Goal: Task Accomplishment & Management: Use online tool/utility

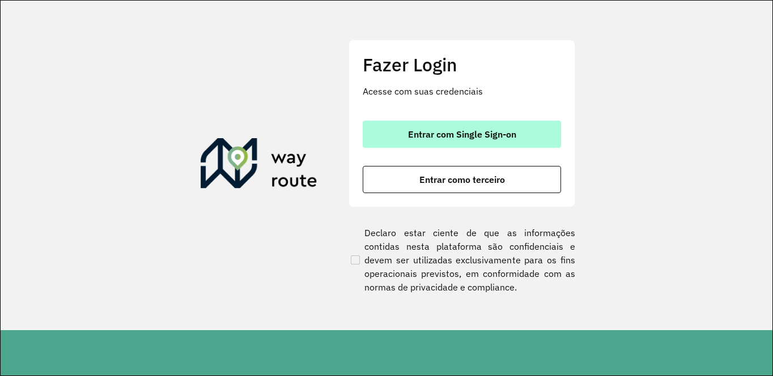
click at [385, 140] on button "Entrar com Single Sign-on" at bounding box center [462, 134] width 198 height 27
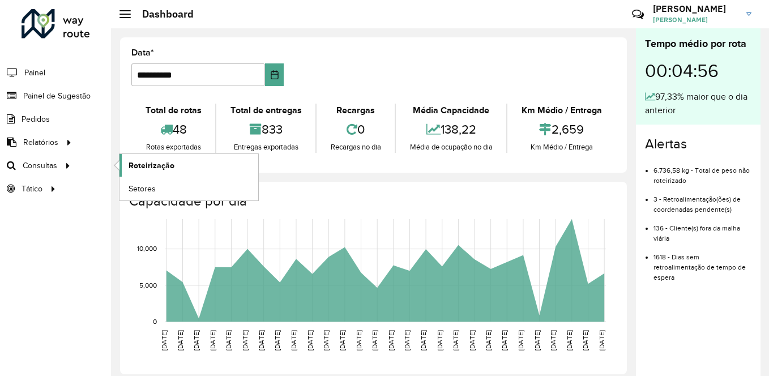
click at [142, 160] on span "Roteirização" at bounding box center [152, 166] width 46 height 12
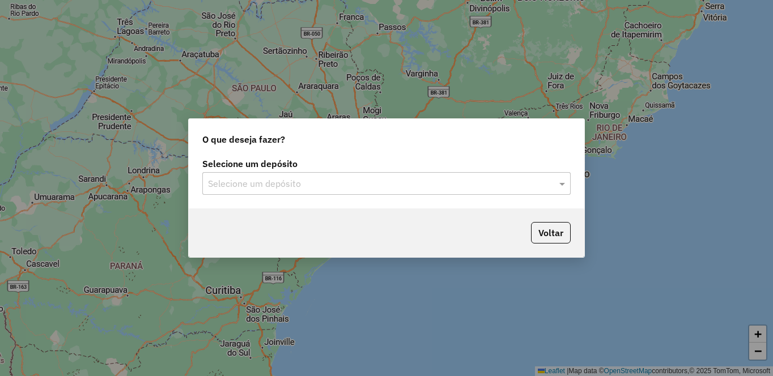
click at [309, 185] on input "text" at bounding box center [375, 184] width 334 height 14
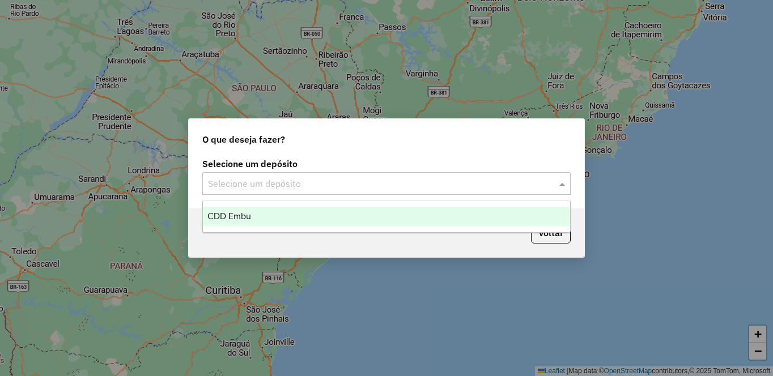
click at [252, 210] on div "CDD Embu" at bounding box center [386, 216] width 367 height 19
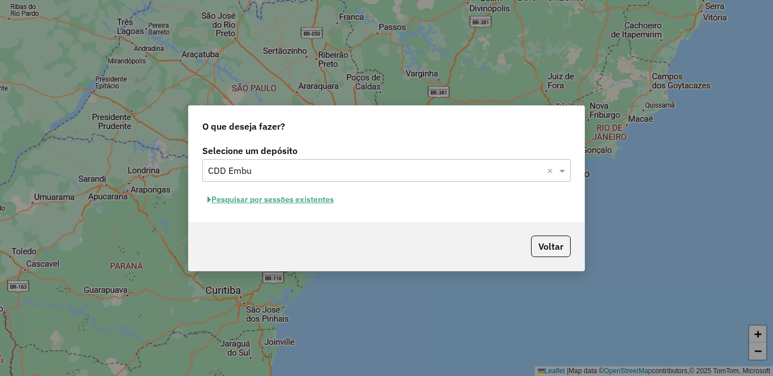
click at [254, 199] on button "Pesquisar por sessões existentes" at bounding box center [270, 200] width 137 height 18
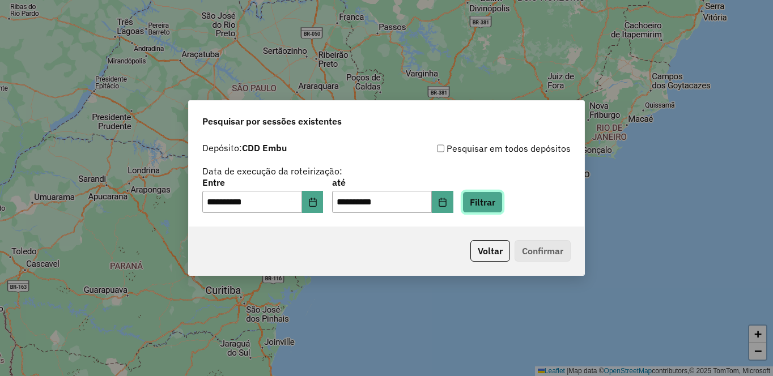
click at [503, 202] on button "Filtrar" at bounding box center [482, 203] width 40 height 22
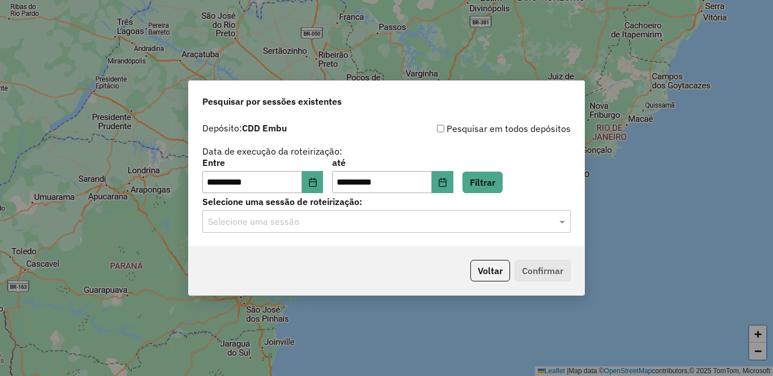
click at [292, 223] on input "text" at bounding box center [375, 222] width 334 height 14
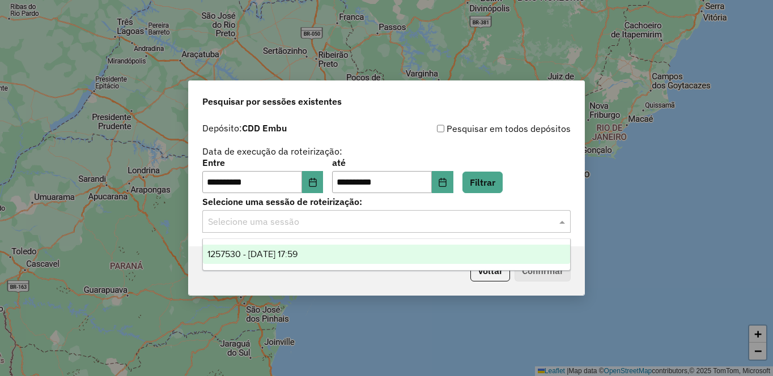
click at [272, 255] on span "1257530 - 02/09/2025 17:59" at bounding box center [252, 254] width 90 height 10
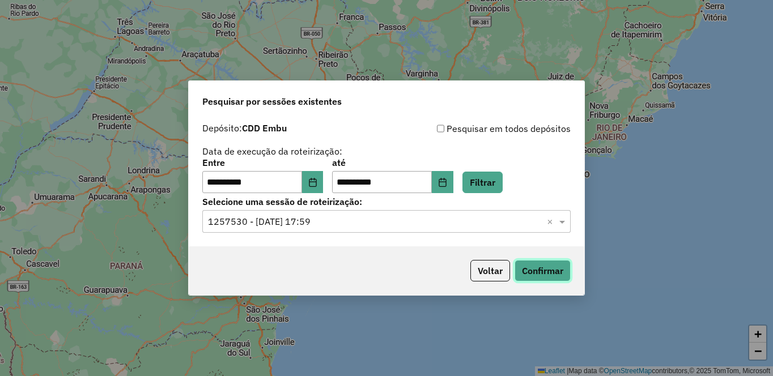
click at [549, 263] on button "Confirmar" at bounding box center [542, 271] width 56 height 22
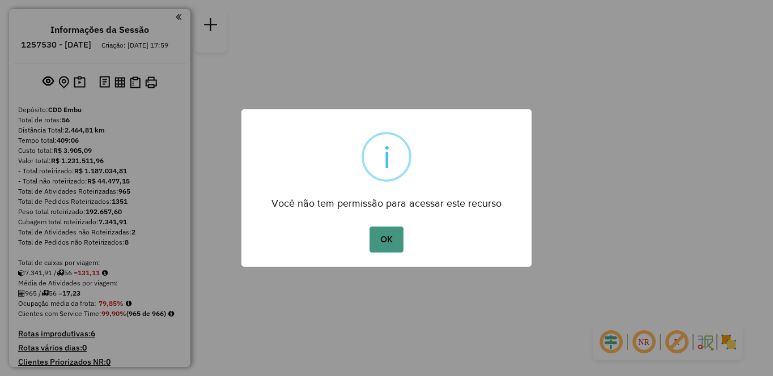
click at [388, 237] on button "OK" at bounding box center [385, 240] width 33 height 26
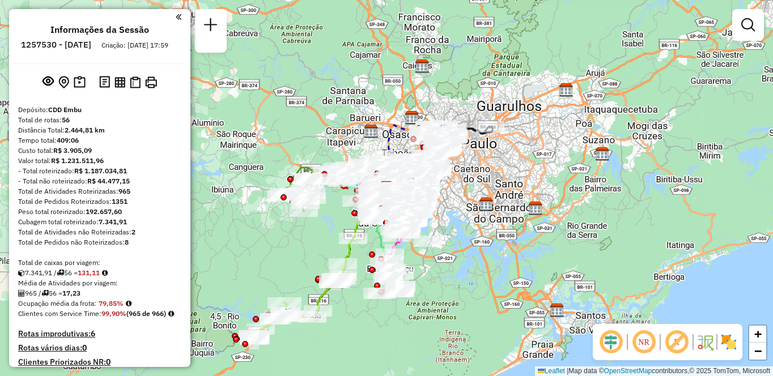
click at [731, 344] on img at bounding box center [729, 342] width 18 height 18
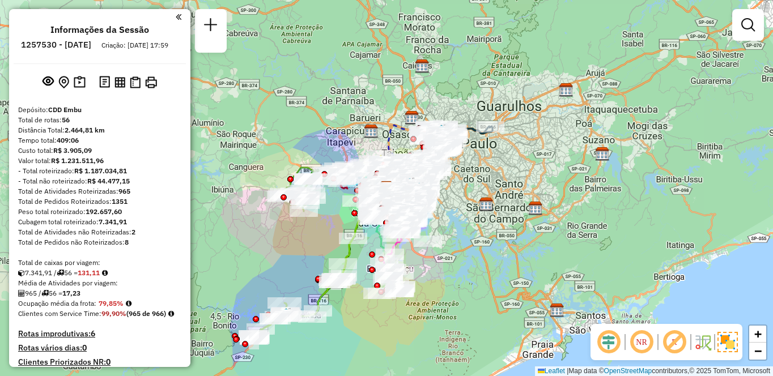
click at [671, 346] on em at bounding box center [674, 342] width 27 height 27
click at [641, 346] on em at bounding box center [641, 342] width 27 height 27
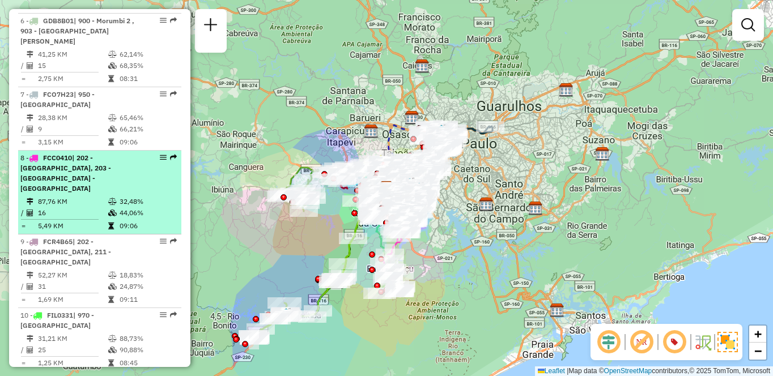
select select "**********"
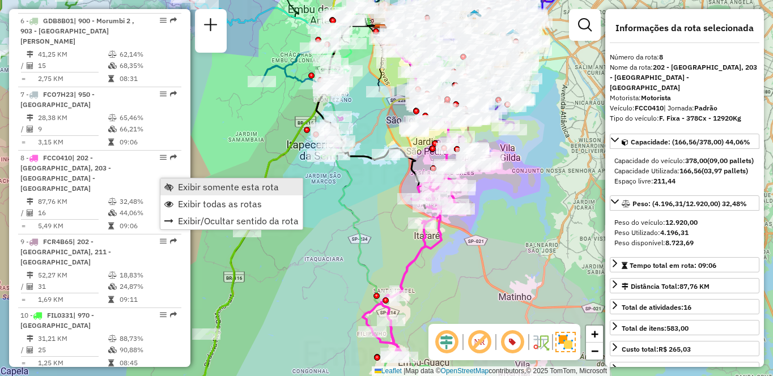
click at [210, 185] on span "Exibir somente esta rota" at bounding box center [228, 186] width 101 height 9
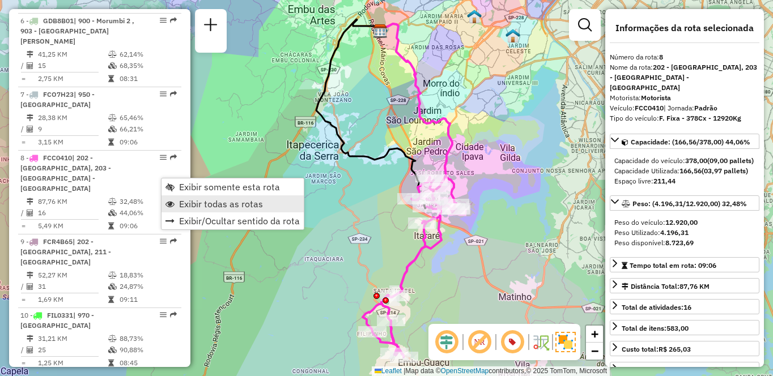
click at [210, 206] on span "Exibir todas as rotas" at bounding box center [221, 203] width 84 height 9
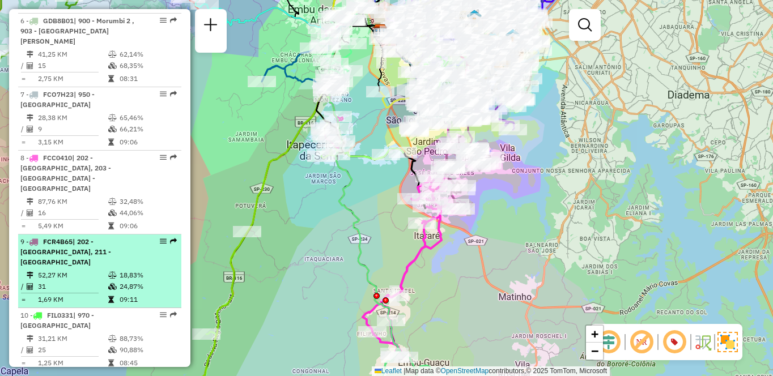
select select "**********"
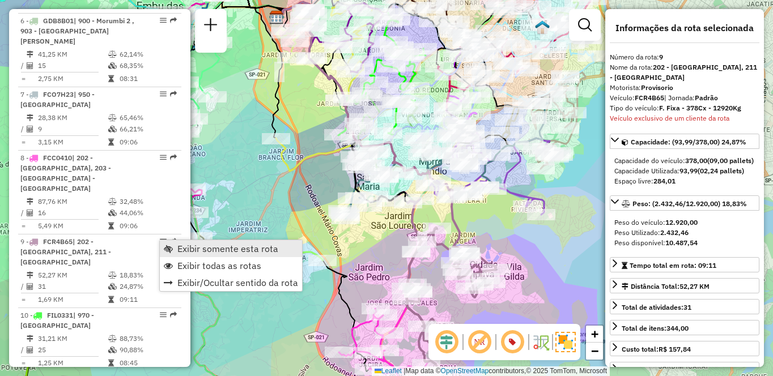
click at [193, 246] on span "Exibir somente esta rota" at bounding box center [227, 248] width 101 height 9
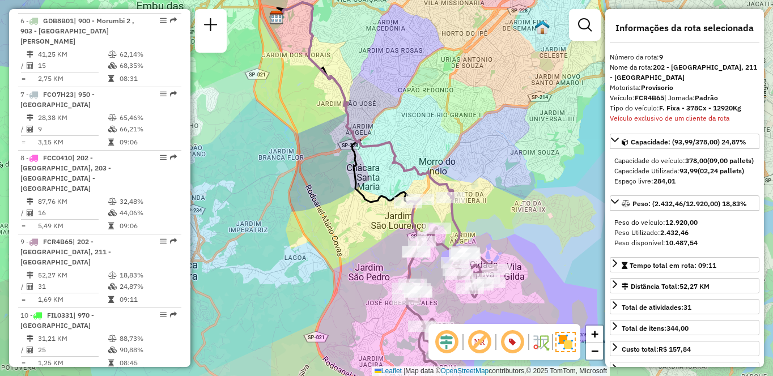
click at [282, 233] on div "Janela de atendimento Grade de atendimento Capacidade Transportadoras Veículos …" at bounding box center [386, 188] width 773 height 376
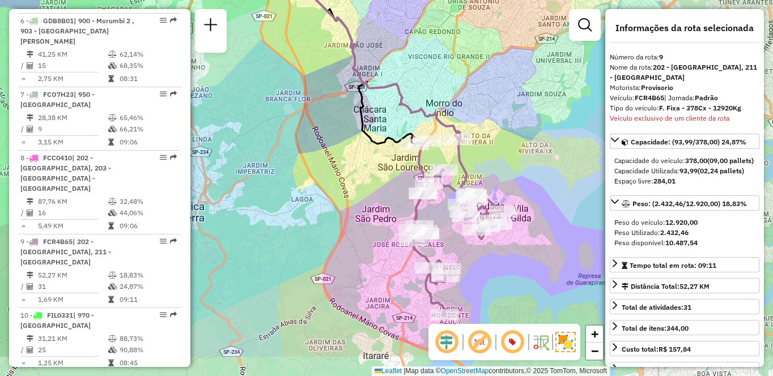
drag, startPoint x: 280, startPoint y: 221, endPoint x: 287, endPoint y: 158, distance: 63.3
click at [287, 160] on div "Janela de atendimento Grade de atendimento Capacidade Transportadoras Veículos …" at bounding box center [386, 188] width 773 height 376
click at [287, 158] on div "Janela de atendimento Grade de atendimento Capacidade Transportadoras Veículos …" at bounding box center [386, 188] width 773 height 376
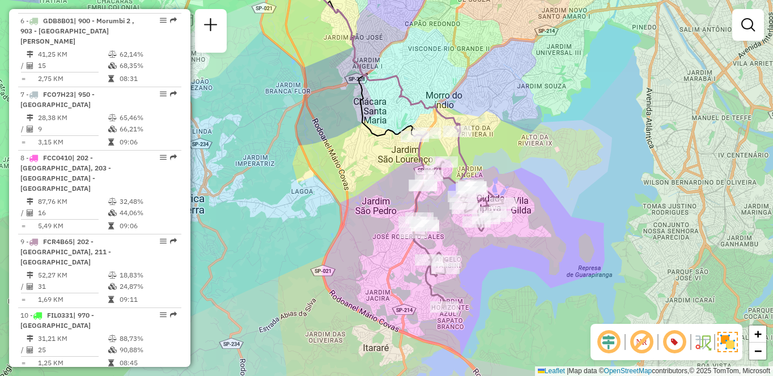
click at [287, 156] on div "Janela de atendimento Grade de atendimento Capacidade Transportadoras Veículos …" at bounding box center [386, 188] width 773 height 376
click at [287, 155] on div "Janela de atendimento Grade de atendimento Capacidade Transportadoras Veículos …" at bounding box center [386, 188] width 773 height 376
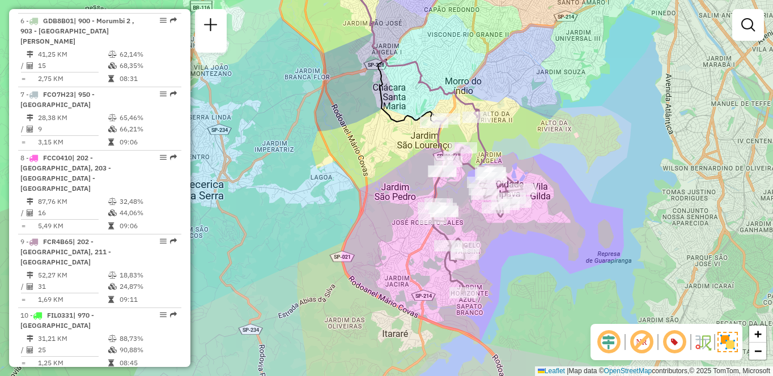
scroll to position [970, 0]
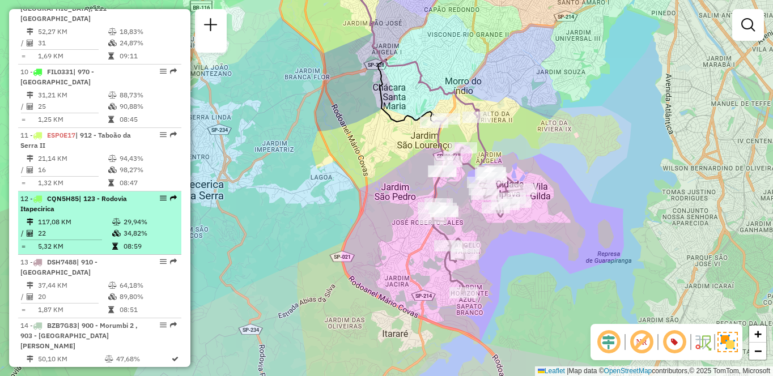
select select "**********"
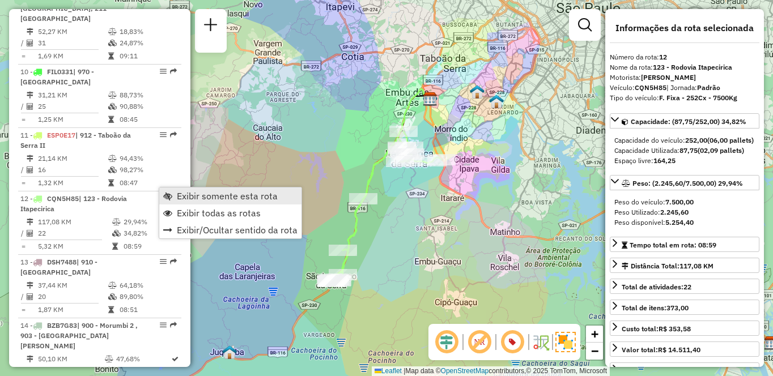
click at [189, 194] on span "Exibir somente esta rota" at bounding box center [227, 196] width 101 height 9
click at [196, 210] on span "Exibir todas as rotas" at bounding box center [222, 211] width 84 height 9
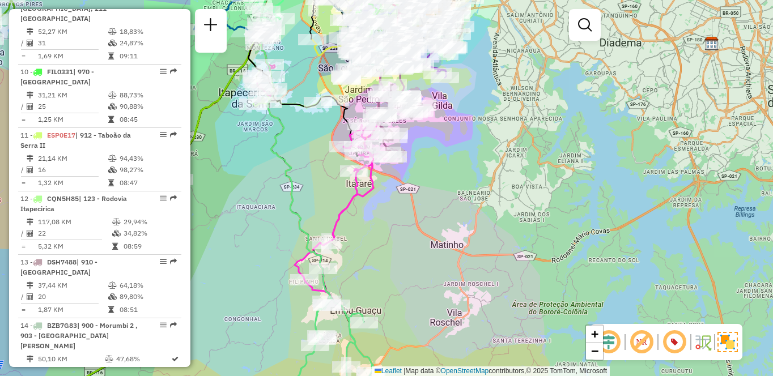
click at [270, 165] on div "Rota 12 - Placa CQN5H85 97040464 - [PERSON_NAME] de atendimento Grade de atendi…" at bounding box center [386, 188] width 773 height 376
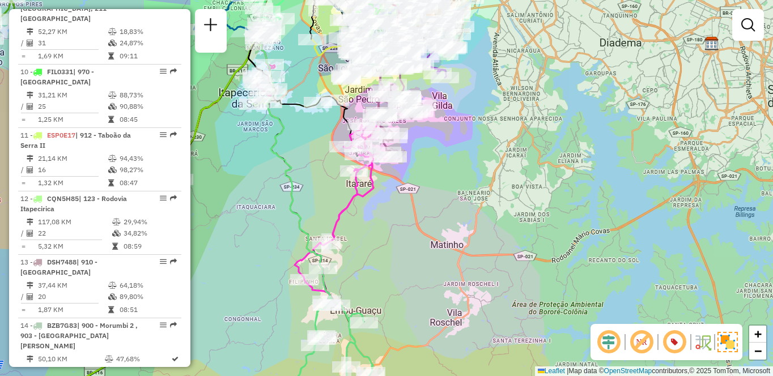
click at [293, 198] on icon at bounding box center [293, 134] width 76 height 342
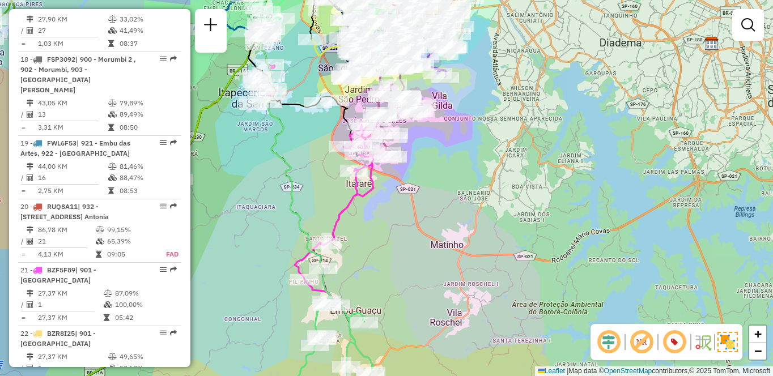
select select "**********"
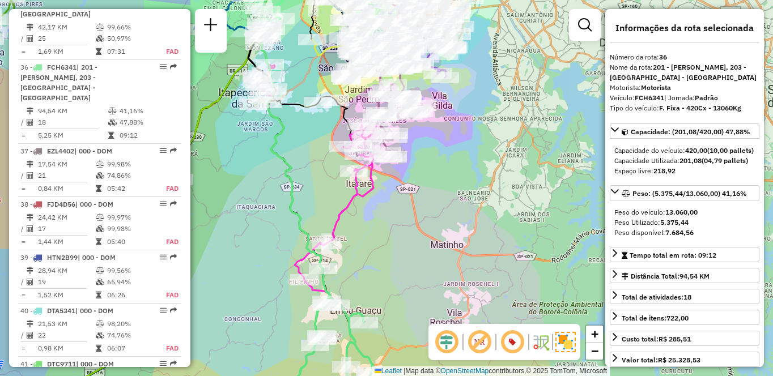
scroll to position [2016, 0]
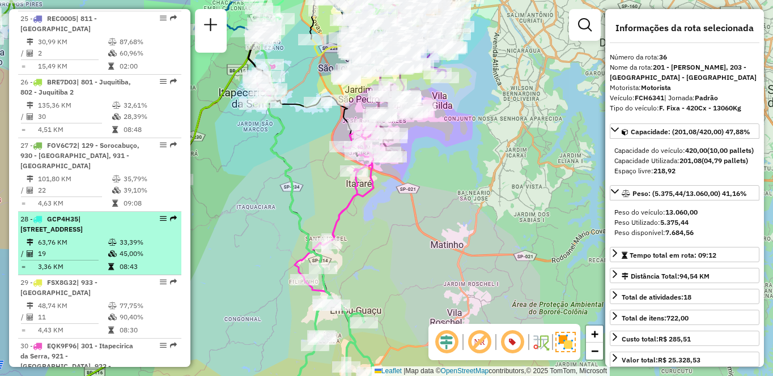
click at [110, 248] on td at bounding box center [113, 253] width 11 height 11
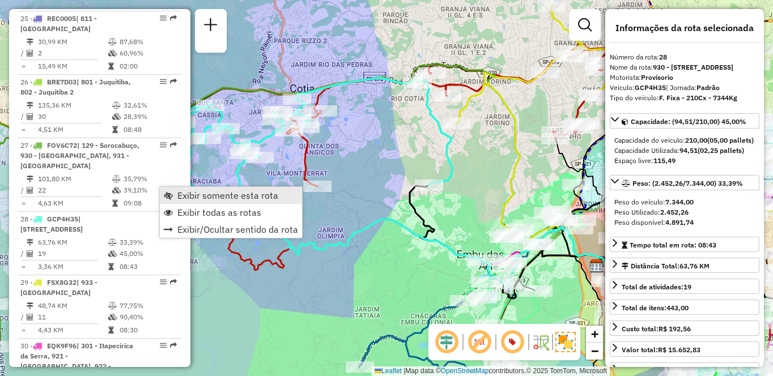
click at [173, 197] on link "Exibir somente esta rota" at bounding box center [231, 195] width 142 height 17
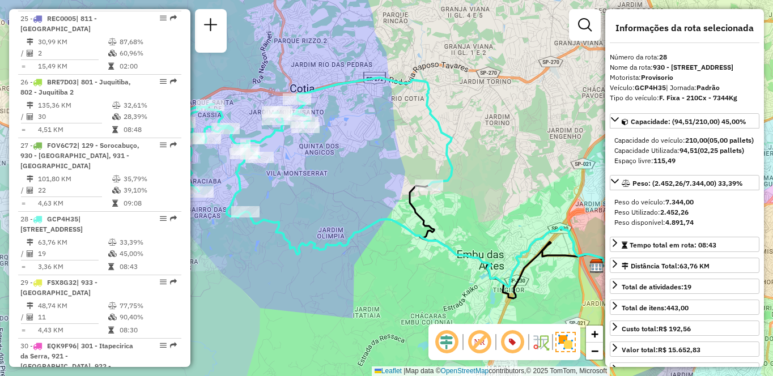
click at [435, 160] on div "Janela de atendimento Grade de atendimento Capacidade Transportadoras Veículos …" at bounding box center [386, 188] width 773 height 376
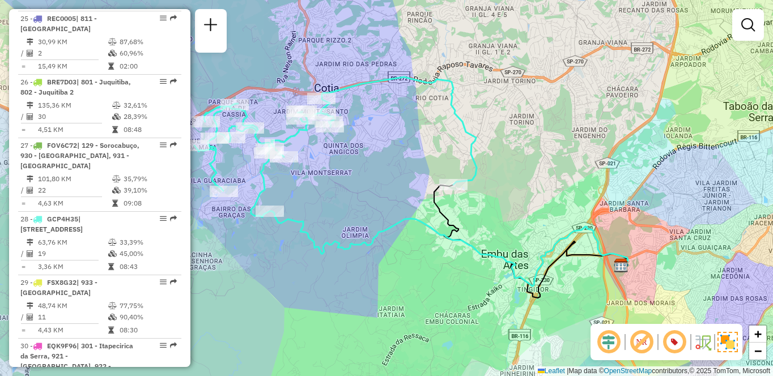
drag, startPoint x: 475, startPoint y: 149, endPoint x: 523, endPoint y: 148, distance: 47.6
click at [523, 148] on div "Janela de atendimento Grade de atendimento Capacidade Transportadoras Veículos …" at bounding box center [386, 188] width 773 height 376
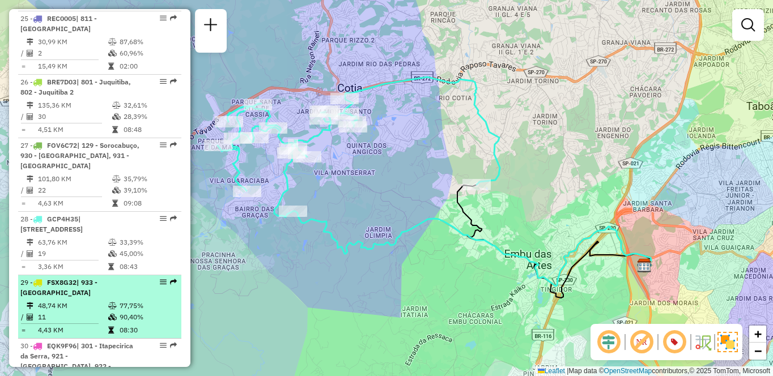
click at [116, 300] on td at bounding box center [113, 305] width 11 height 11
select select "**********"
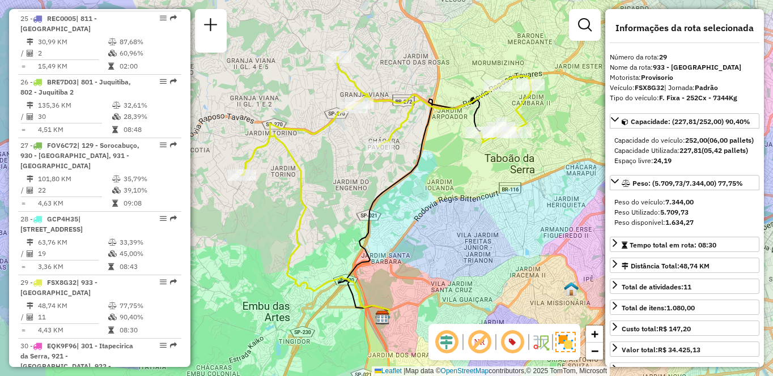
scroll to position [2384, 0]
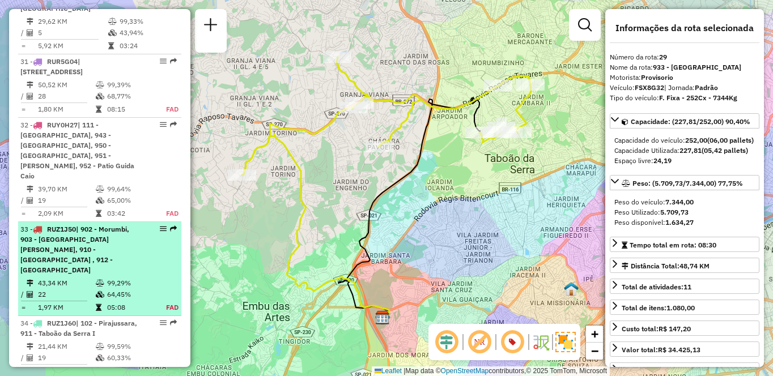
click at [64, 224] on div "33 - RUZ1J50 | 902 - Morumbi, 903 - [GEOGRAPHIC_DATA][PERSON_NAME], 910 - [GEOG…" at bounding box center [80, 249] width 120 height 51
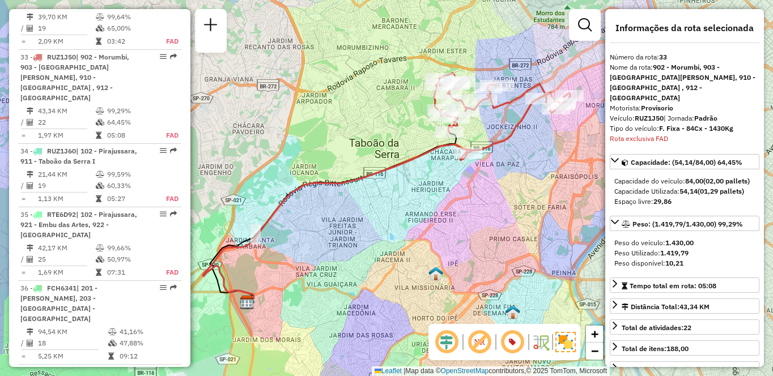
scroll to position [1942, 0]
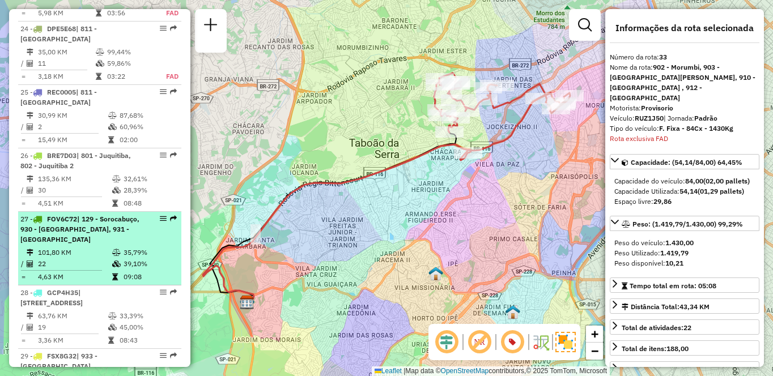
click at [103, 271] on td "4,63 KM" at bounding box center [74, 276] width 74 height 11
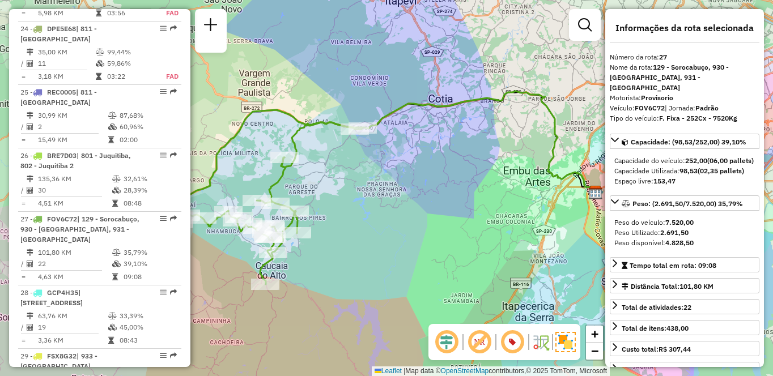
scroll to position [2468, 0]
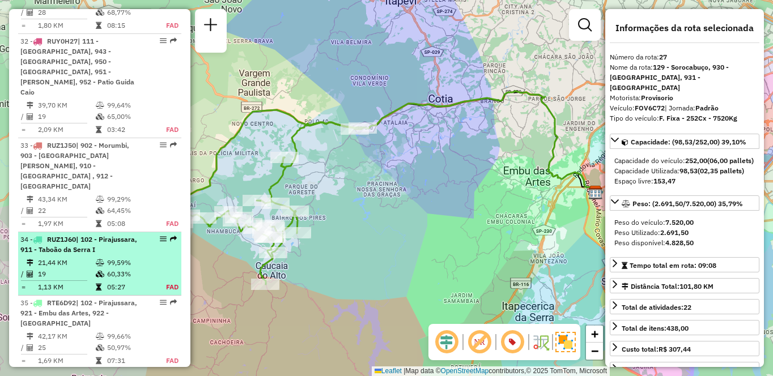
click at [125, 235] on span "| 102 - Pirajussara, 911 - Taboão da Serra I" at bounding box center [78, 244] width 117 height 19
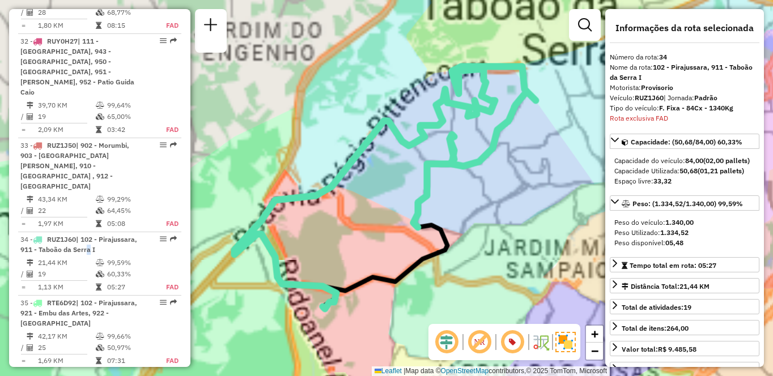
scroll to position [2640, 0]
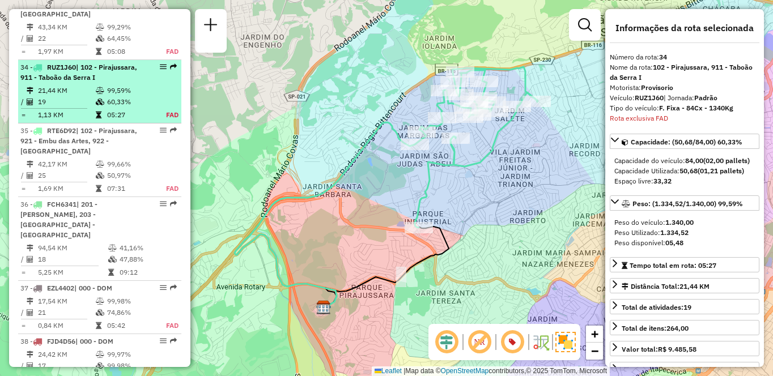
click at [107, 96] on td "60,33%" at bounding box center [130, 101] width 47 height 11
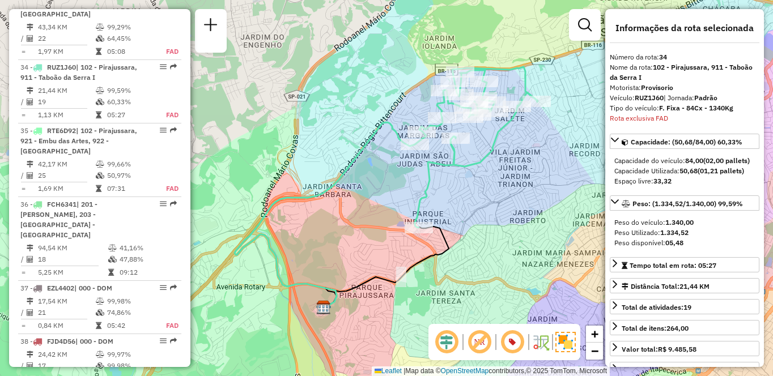
scroll to position [653, 0]
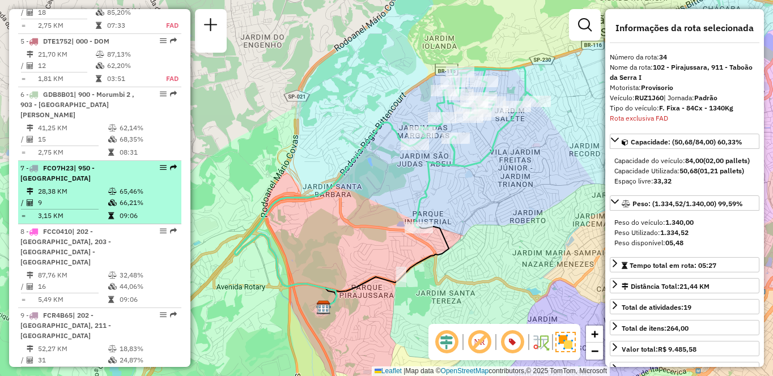
click at [82, 184] on div "7 - FCO7H23 | 950 - [GEOGRAPHIC_DATA]" at bounding box center [80, 173] width 120 height 20
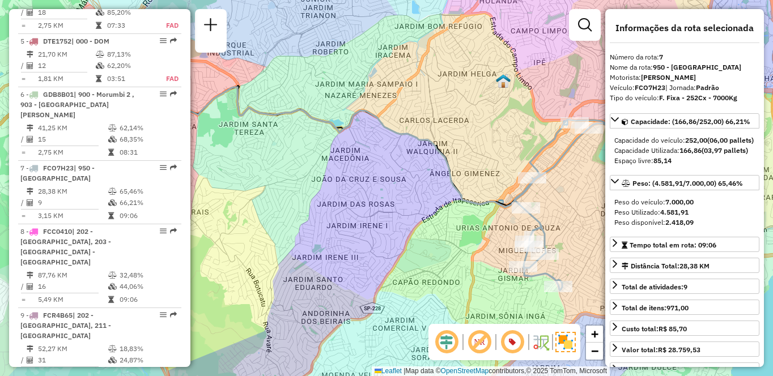
scroll to position [1224, 0]
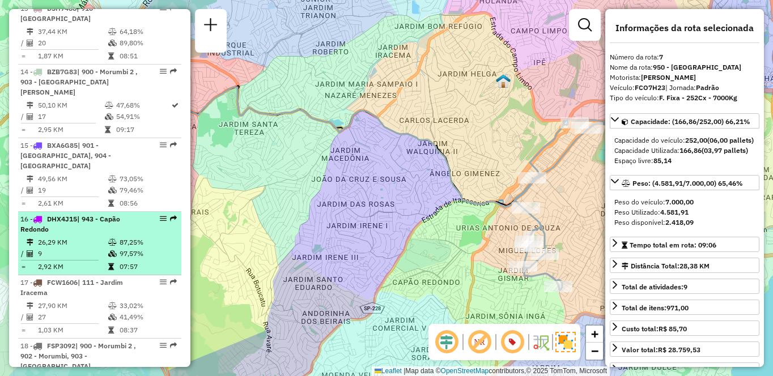
click at [63, 237] on td "26,29 KM" at bounding box center [72, 242] width 70 height 11
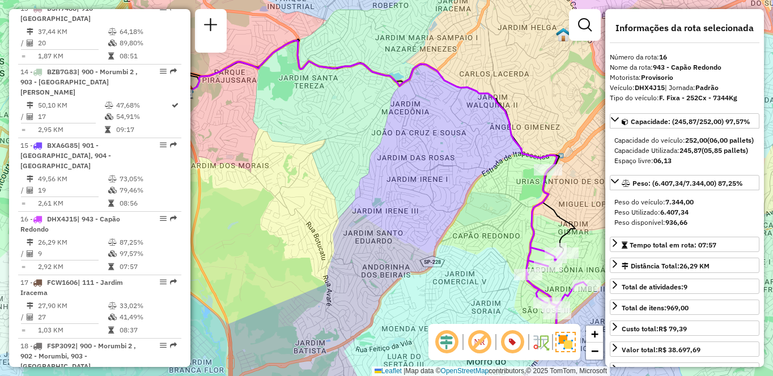
scroll to position [780, 0]
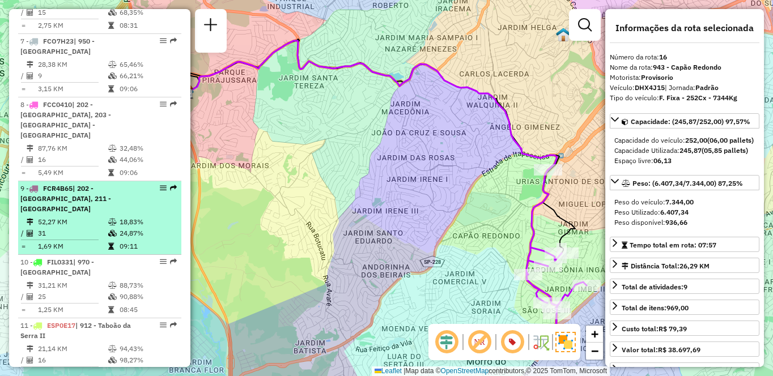
click at [102, 241] on td "1,69 KM" at bounding box center [72, 246] width 70 height 11
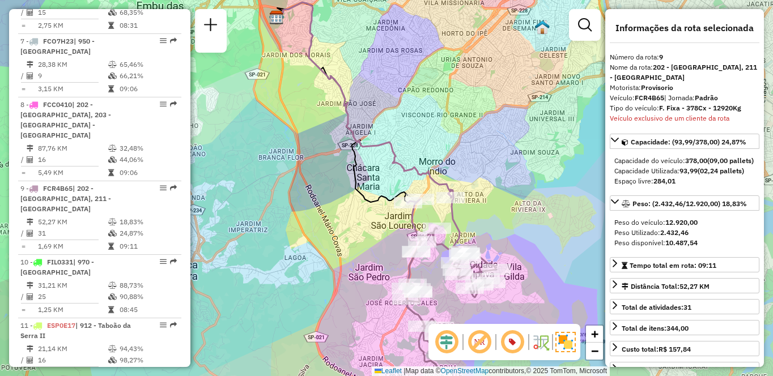
scroll to position [356, 0]
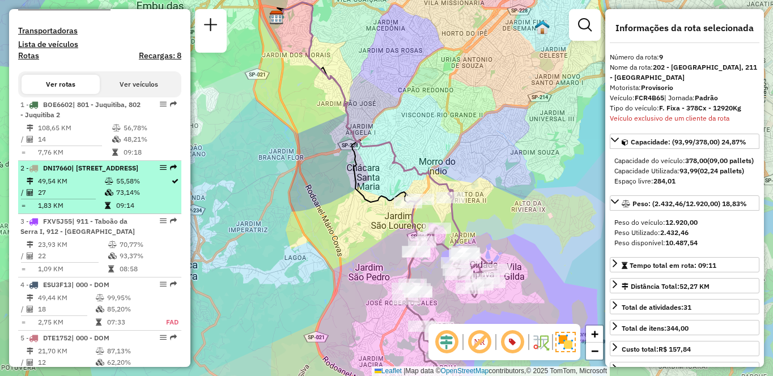
click at [138, 198] on td "73,14%" at bounding box center [143, 192] width 55 height 11
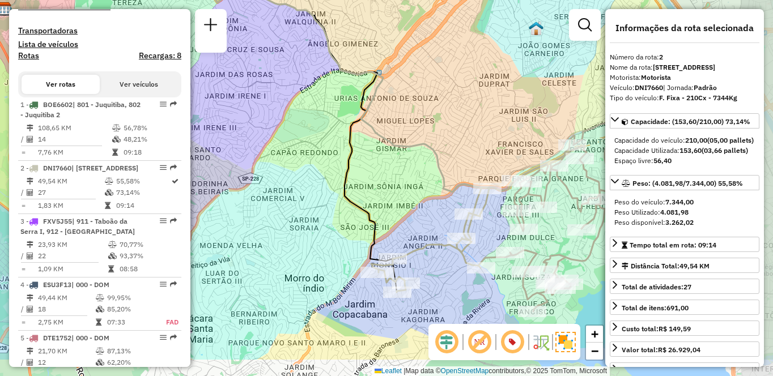
drag, startPoint x: 501, startPoint y: 197, endPoint x: 428, endPoint y: 142, distance: 91.0
click at [428, 142] on icon at bounding box center [260, 75] width 511 height 235
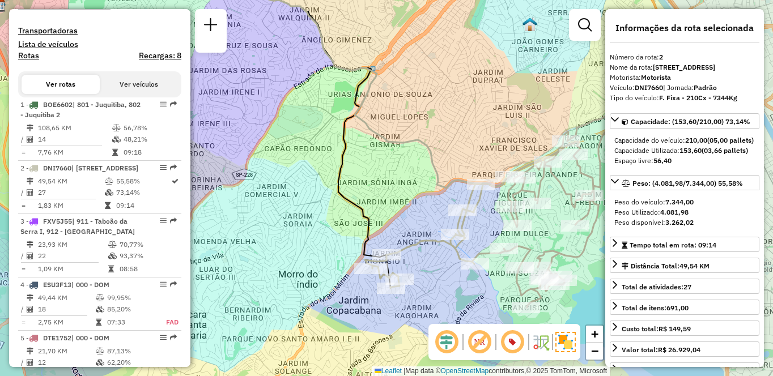
scroll to position [3283, 0]
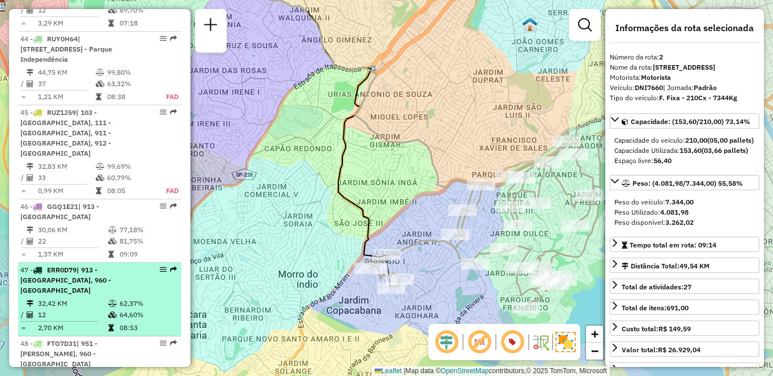
click at [54, 309] on td "12" at bounding box center [72, 314] width 70 height 11
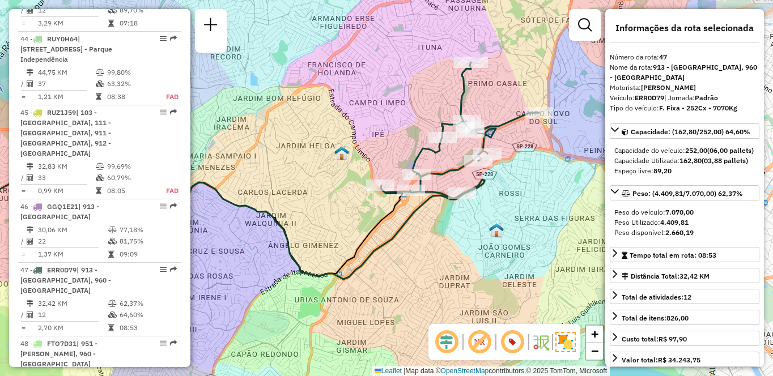
drag, startPoint x: 449, startPoint y: 164, endPoint x: 313, endPoint y: 147, distance: 137.1
click at [313, 147] on div "Janela de atendimento Grade de atendimento Capacidade Transportadoras Veículos …" at bounding box center [386, 188] width 773 height 376
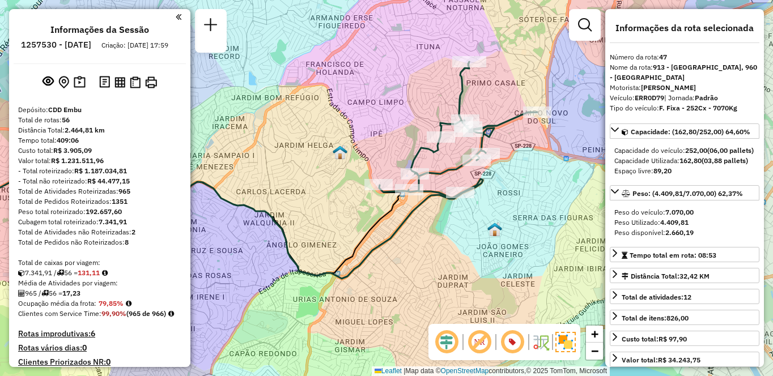
scroll to position [3136, 0]
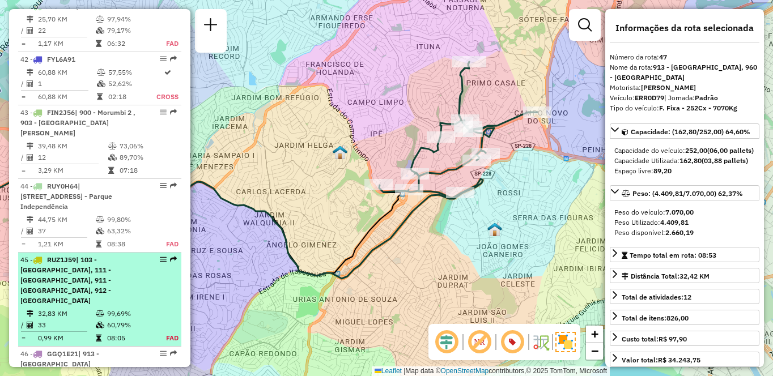
click at [158, 255] on div "45 - RUZ1J59 | 103 - [GEOGRAPHIC_DATA], 111 - [GEOGRAPHIC_DATA], 911 - [GEOGRAP…" at bounding box center [99, 280] width 159 height 51
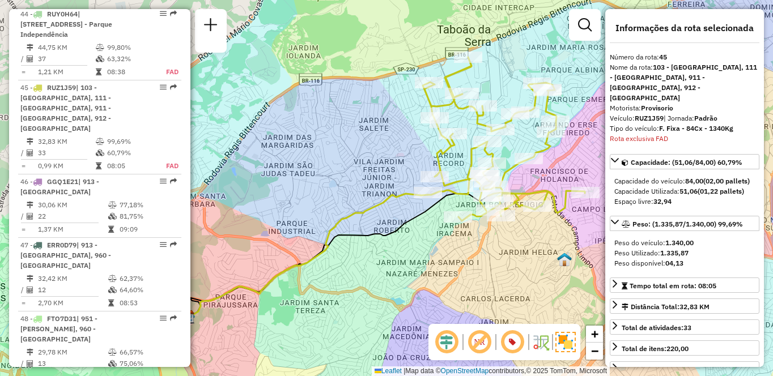
scroll to position [2468, 0]
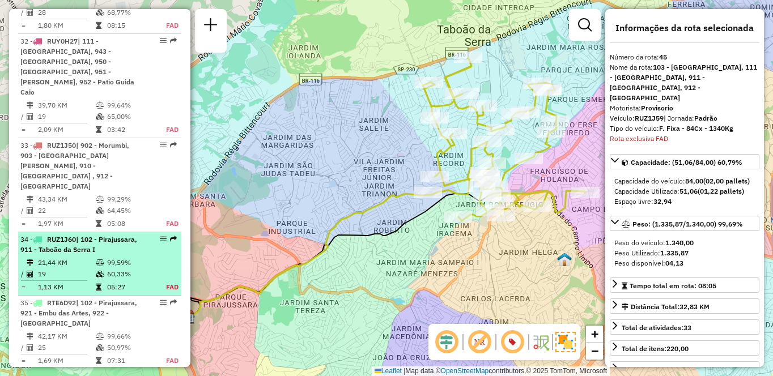
click at [122, 257] on td "99,59%" at bounding box center [130, 262] width 47 height 11
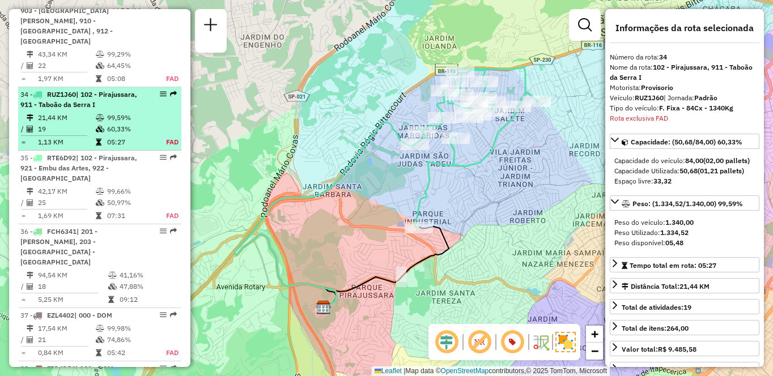
scroll to position [2640, 0]
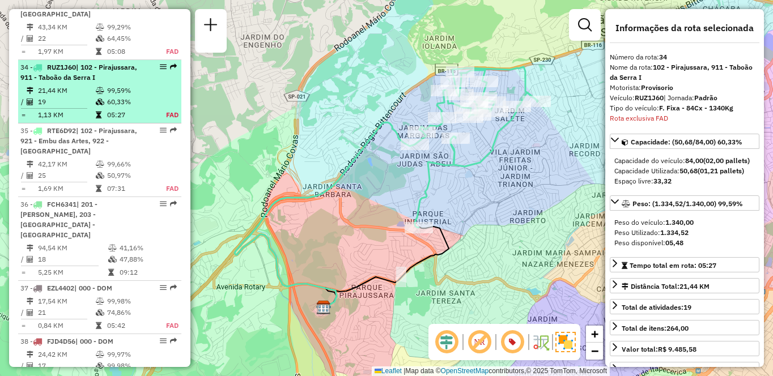
click at [116, 85] on td "99,59%" at bounding box center [130, 90] width 47 height 11
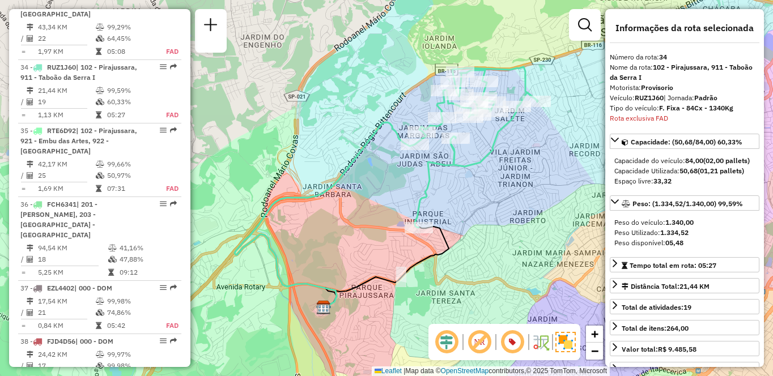
scroll to position [3136, 0]
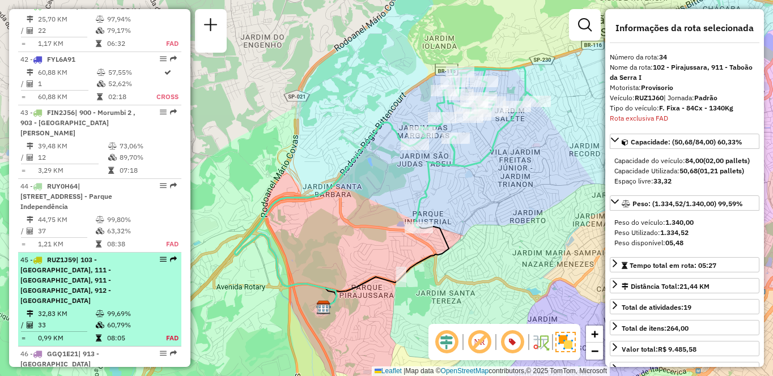
click at [96, 311] on icon at bounding box center [100, 314] width 8 height 7
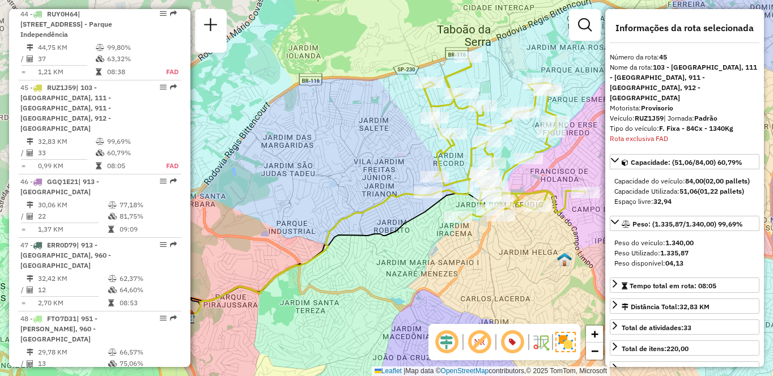
scroll to position [3966, 0]
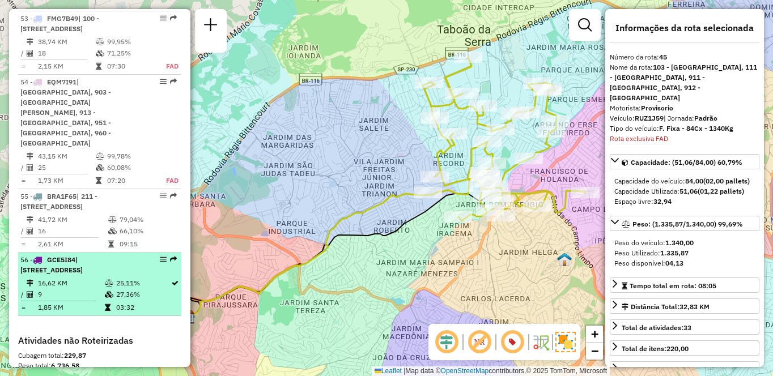
click at [56, 289] on td "9" at bounding box center [70, 294] width 67 height 11
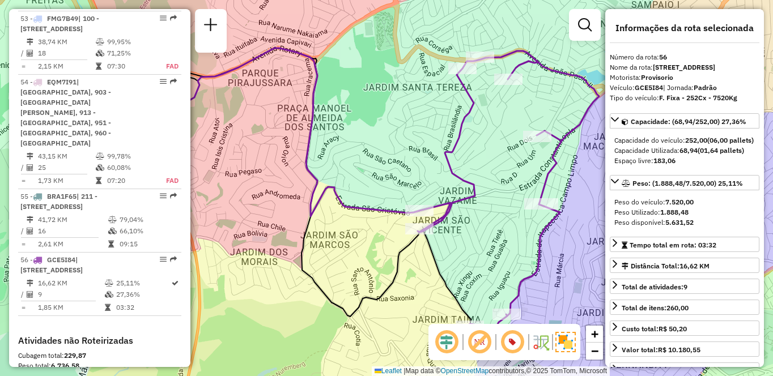
scroll to position [3346, 0]
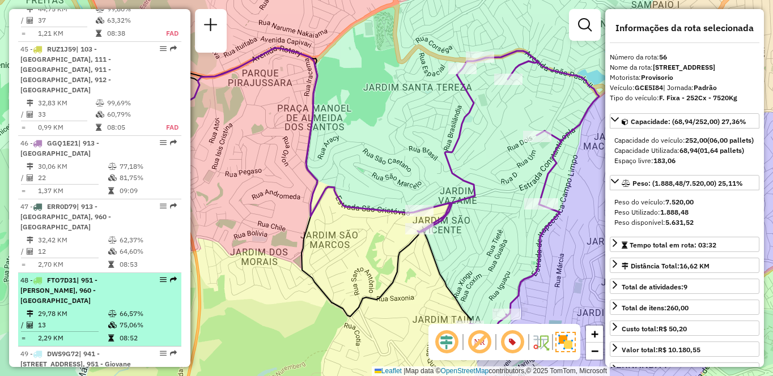
click at [80, 276] on span "| 951 - [PERSON_NAME], 960 - [GEOGRAPHIC_DATA]" at bounding box center [58, 290] width 77 height 29
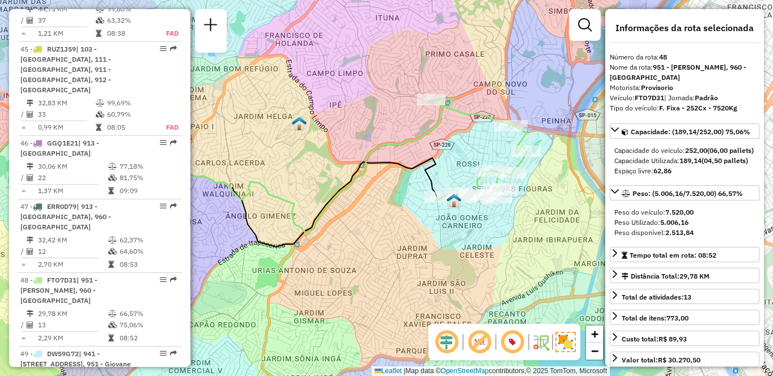
drag, startPoint x: 495, startPoint y: 170, endPoint x: 333, endPoint y: 155, distance: 162.2
click at [333, 155] on div "Janela de atendimento Grade de atendimento Capacidade Transportadoras Veículos …" at bounding box center [386, 188] width 773 height 376
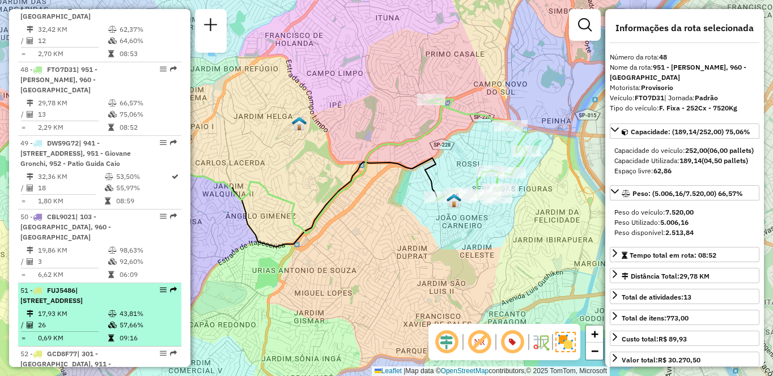
click at [98, 283] on li "51 - FUJ5486 | 101 - [GEOGRAPHIC_DATA], 102 - [GEOGRAPHIC_DATA], 103 - [GEOGRAP…" at bounding box center [99, 314] width 163 height 63
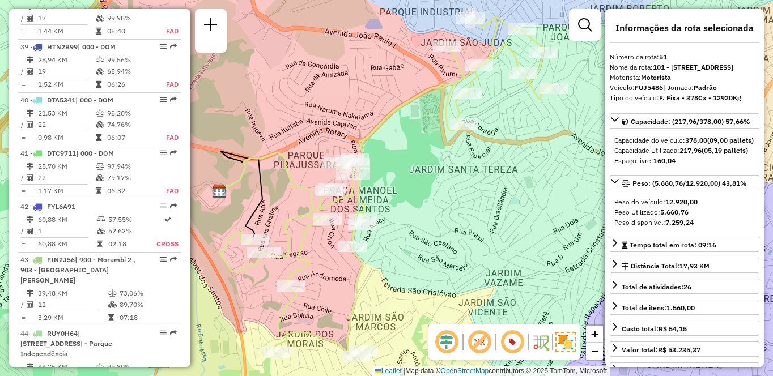
scroll to position [3559, 0]
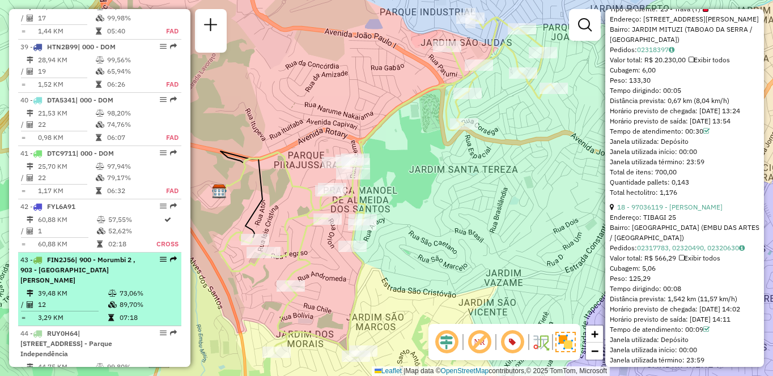
click at [72, 299] on td "12" at bounding box center [72, 304] width 70 height 11
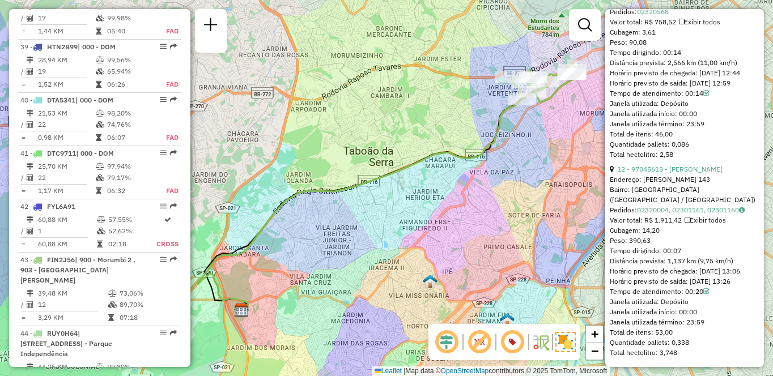
scroll to position [1097, 0]
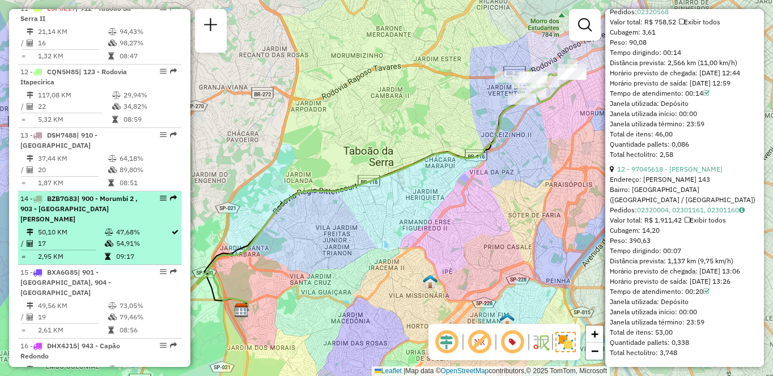
click at [99, 227] on td "50,10 KM" at bounding box center [70, 232] width 67 height 11
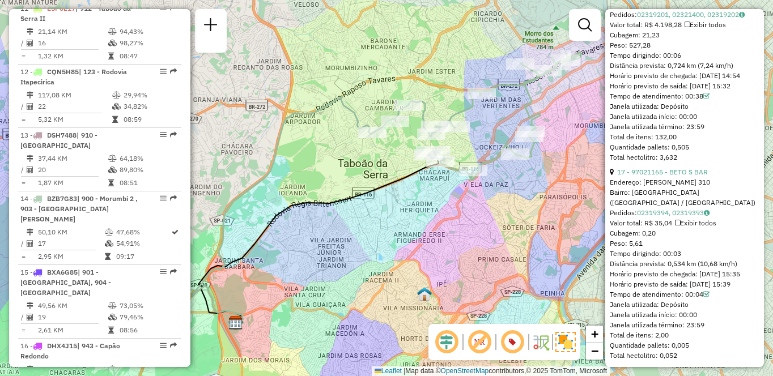
scroll to position [843, 0]
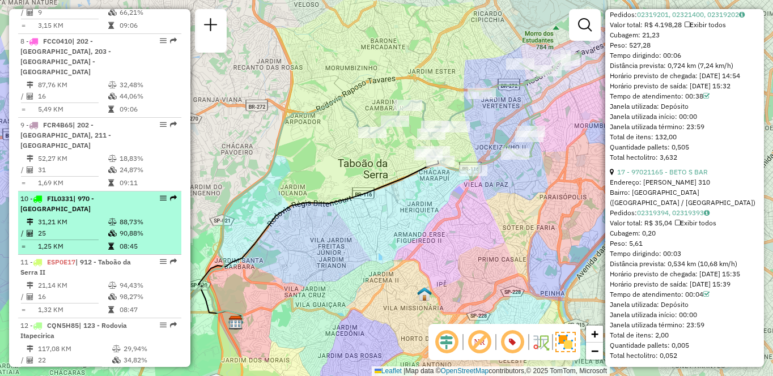
click at [79, 194] on span "| 970 - [GEOGRAPHIC_DATA]" at bounding box center [57, 203] width 74 height 19
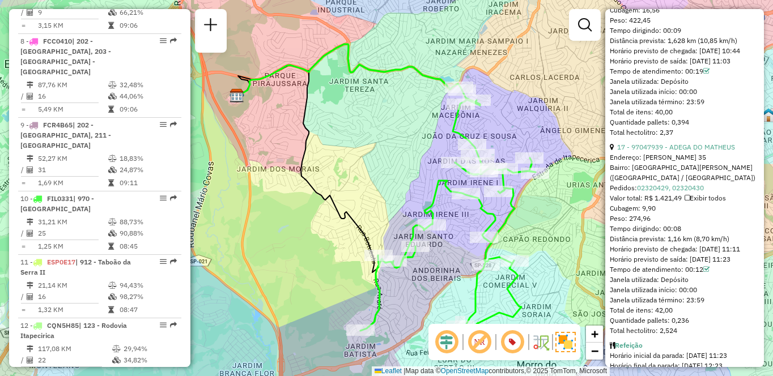
scroll to position [2605, 0]
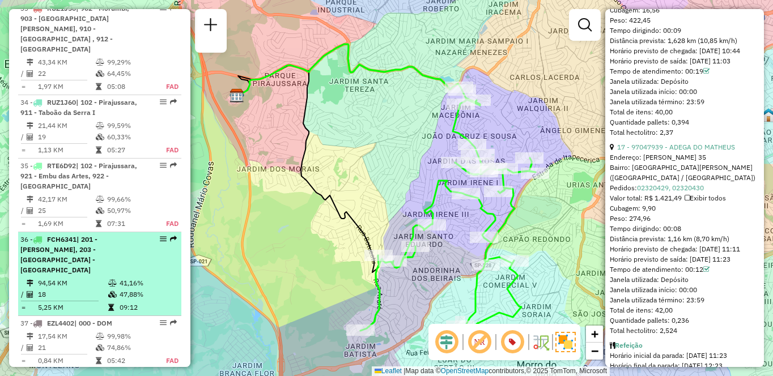
click at [83, 278] on td "94,54 KM" at bounding box center [72, 283] width 70 height 11
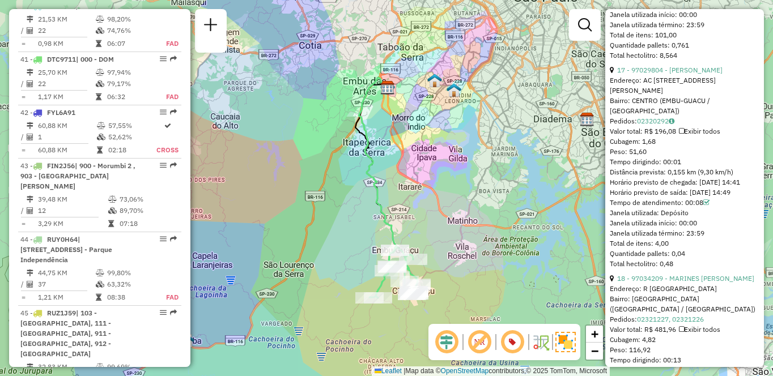
scroll to position [3410, 0]
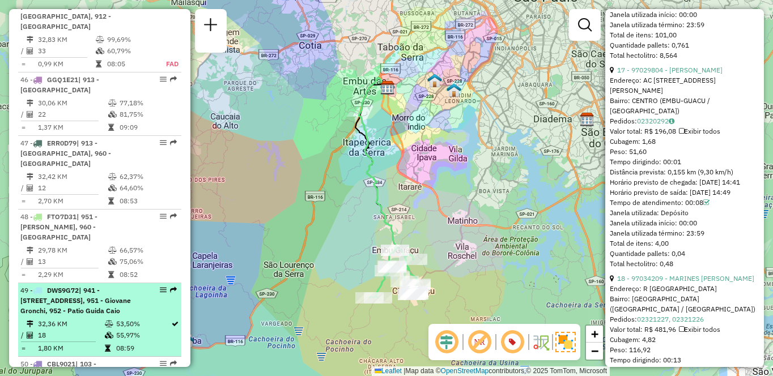
click at [127, 286] on div "49 - DWS9G72 | 941 - [STREET_ADDRESS], 951 - [PERSON_NAME], 952 - Patio Guida C…" at bounding box center [80, 301] width 120 height 31
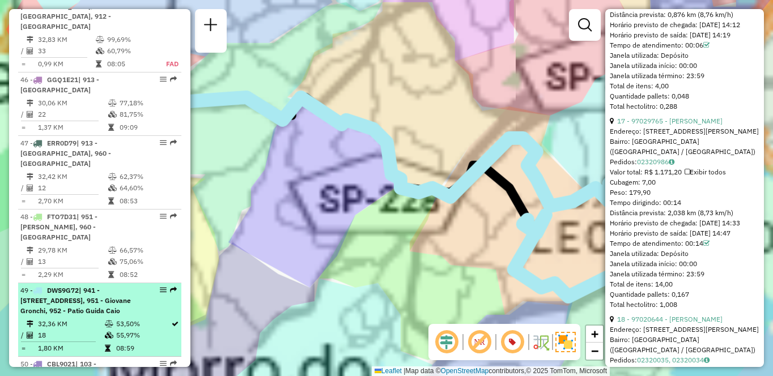
scroll to position [3570, 0]
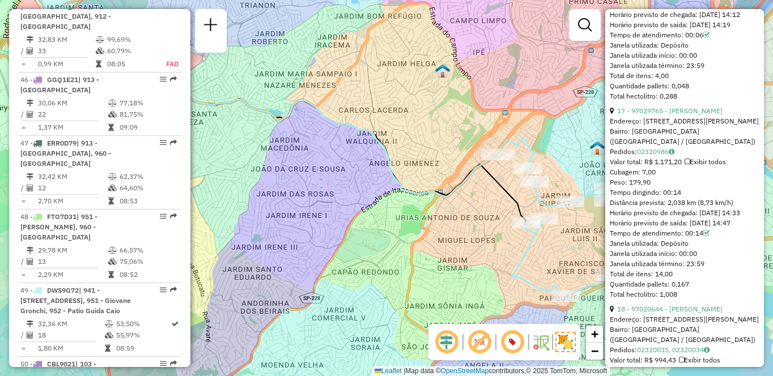
drag, startPoint x: 429, startPoint y: 226, endPoint x: 338, endPoint y: 198, distance: 95.5
click at [338, 198] on div "Janela de atendimento Grade de atendimento Capacidade Transportadoras Veículos …" at bounding box center [386, 188] width 773 height 376
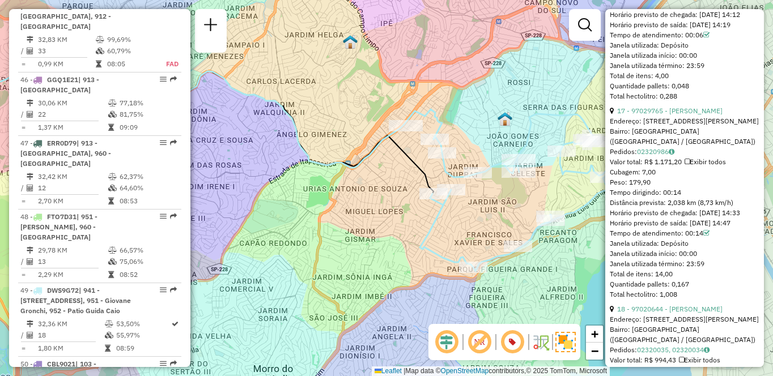
click at [295, 186] on div "Janela de atendimento Grade de atendimento Capacidade Transportadoras Veículos …" at bounding box center [386, 188] width 773 height 376
click at [287, 186] on div "Janela de atendimento Grade de atendimento Capacidade Transportadoras Veículos …" at bounding box center [386, 188] width 773 height 376
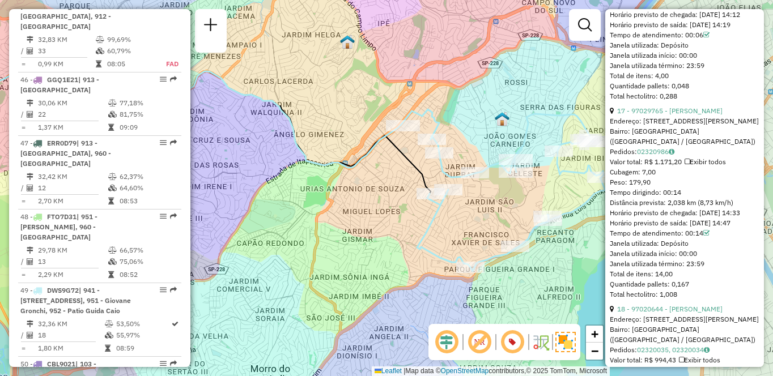
drag, startPoint x: 249, startPoint y: 182, endPoint x: 236, endPoint y: 180, distance: 13.2
click at [237, 180] on div "Janela de atendimento Grade de atendimento Capacidade Transportadoras Veículos …" at bounding box center [386, 188] width 773 height 376
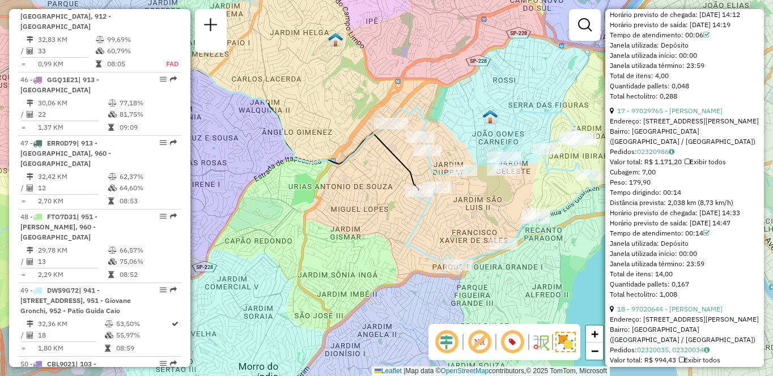
click at [236, 180] on div "Janela de atendimento Grade de atendimento Capacidade Transportadoras Veículos …" at bounding box center [386, 188] width 773 height 376
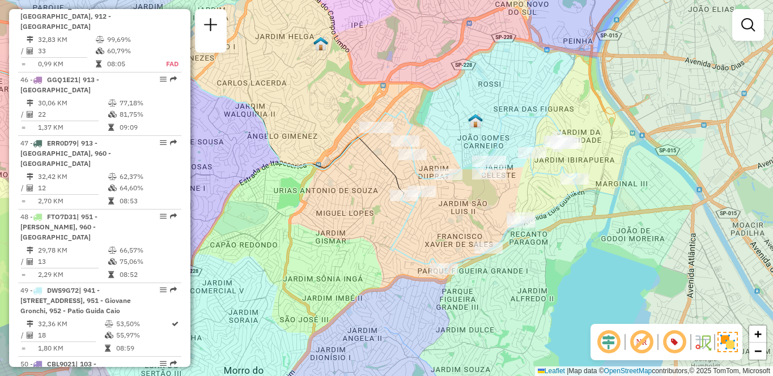
drag, startPoint x: 412, startPoint y: 241, endPoint x: 399, endPoint y: 245, distance: 13.6
click at [399, 245] on icon at bounding box center [477, 192] width 204 height 162
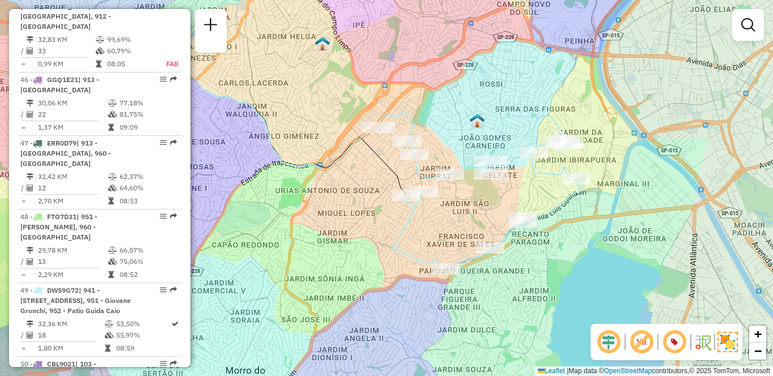
scroll to position [1351, 0]
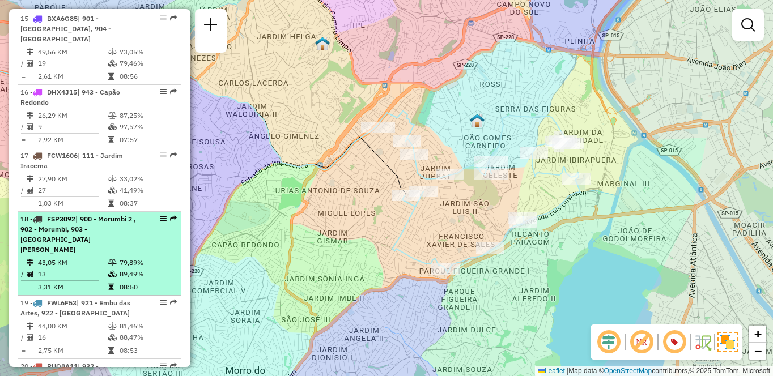
click at [78, 214] on div "18 - FSP3092 | 900 - Morumbi 2 , 902 - [GEOGRAPHIC_DATA], 903 - [GEOGRAPHIC_DAT…" at bounding box center [80, 234] width 120 height 41
select select "**********"
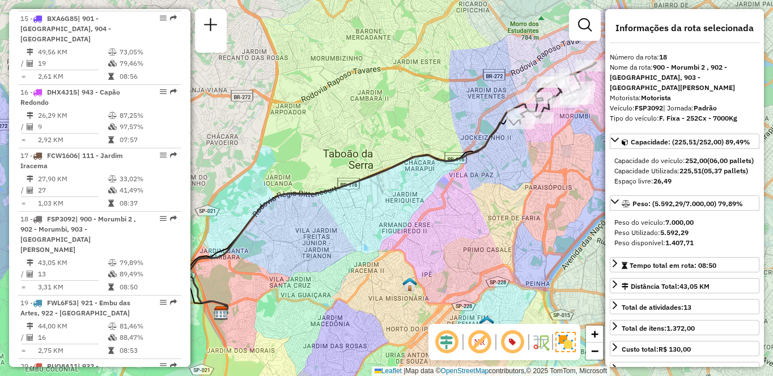
scroll to position [1160, 0]
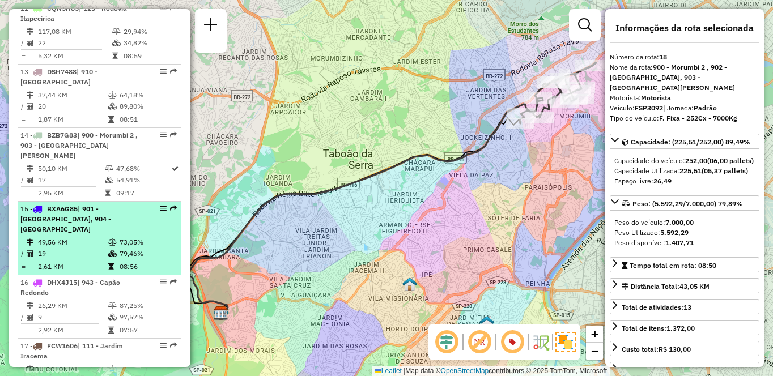
click at [65, 237] on td "49,56 KM" at bounding box center [72, 242] width 70 height 11
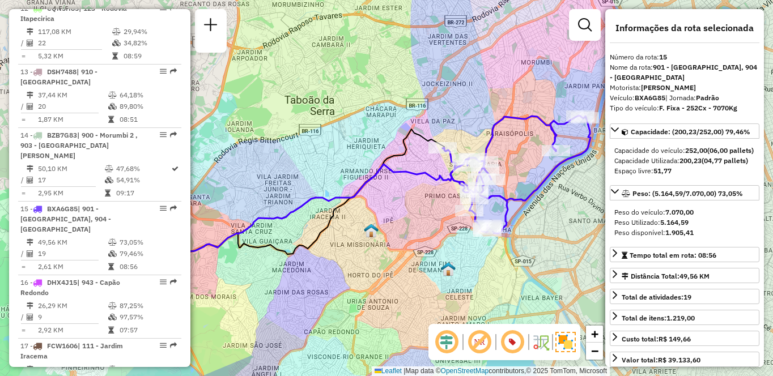
scroll to position [716, 0]
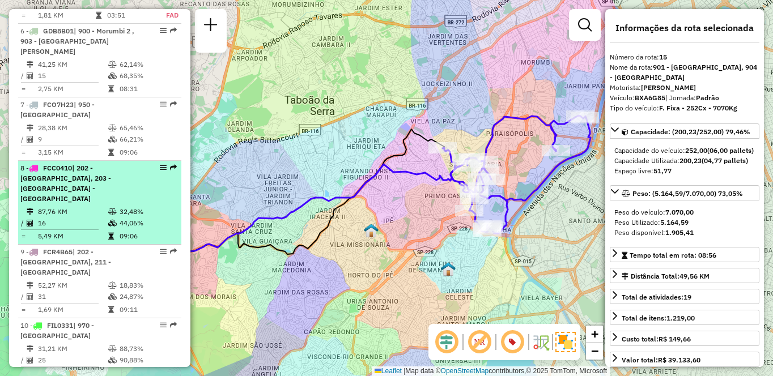
click at [56, 214] on td "87,76 KM" at bounding box center [72, 211] width 70 height 11
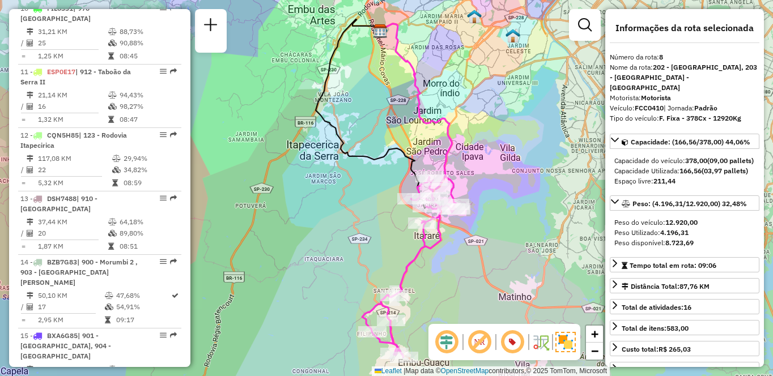
scroll to position [419, 0]
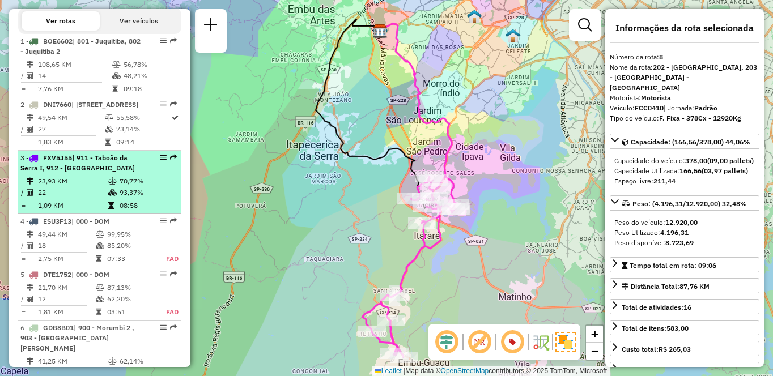
click at [101, 187] on td "23,93 KM" at bounding box center [72, 181] width 70 height 11
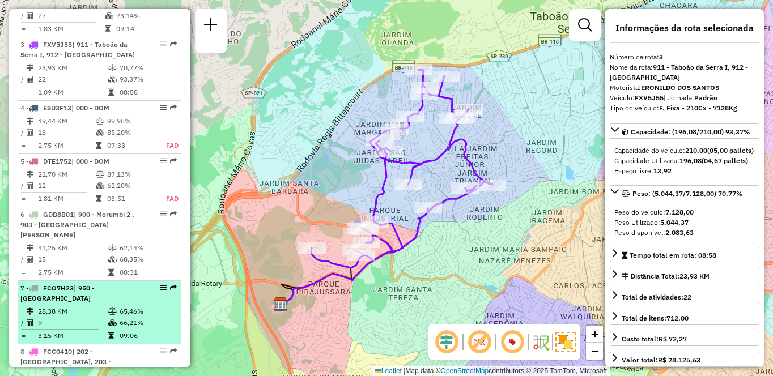
scroll to position [589, 0]
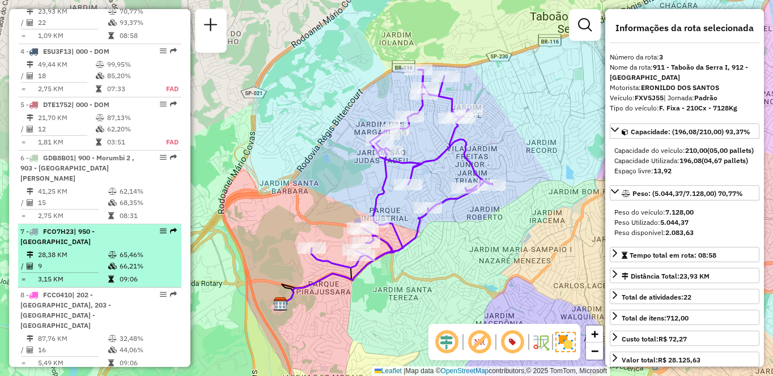
click at [80, 261] on td "28,38 KM" at bounding box center [72, 254] width 70 height 11
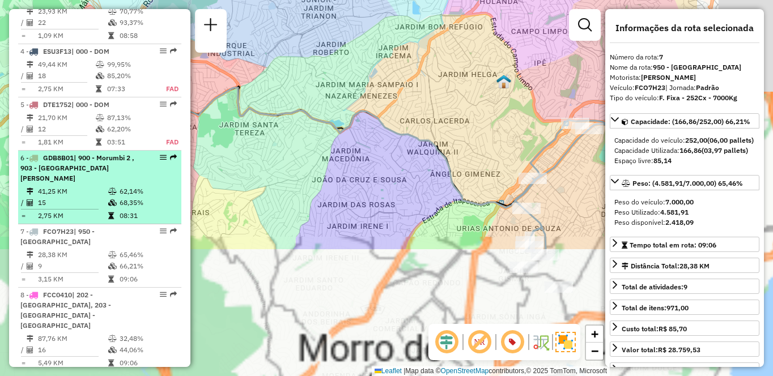
click at [83, 197] on td "41,25 KM" at bounding box center [72, 191] width 70 height 11
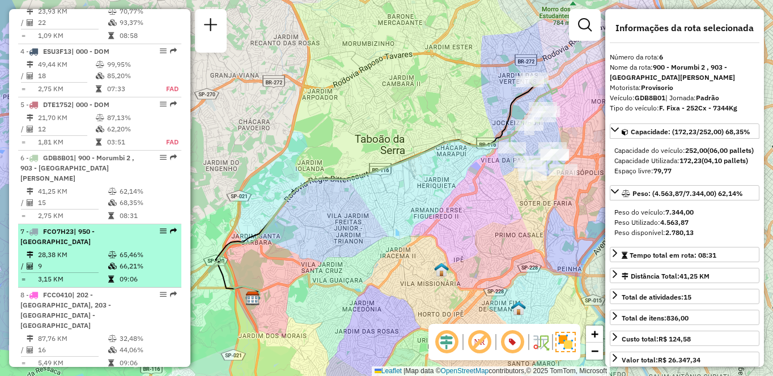
click at [76, 247] on div "7 - FCO7H23 | 950 - [GEOGRAPHIC_DATA]" at bounding box center [80, 237] width 120 height 20
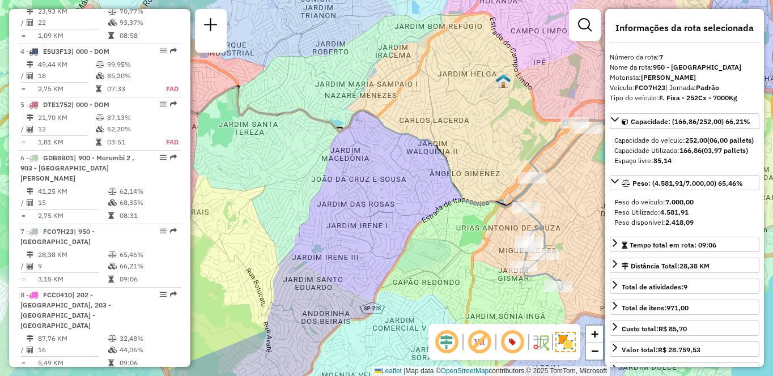
scroll to position [1287, 0]
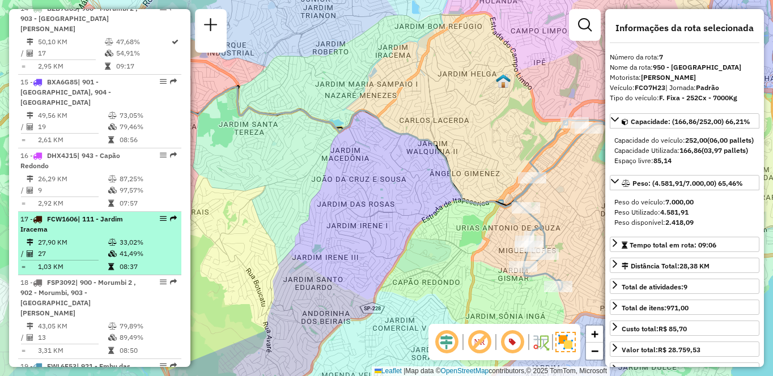
click at [74, 248] on td "27" at bounding box center [72, 253] width 70 height 11
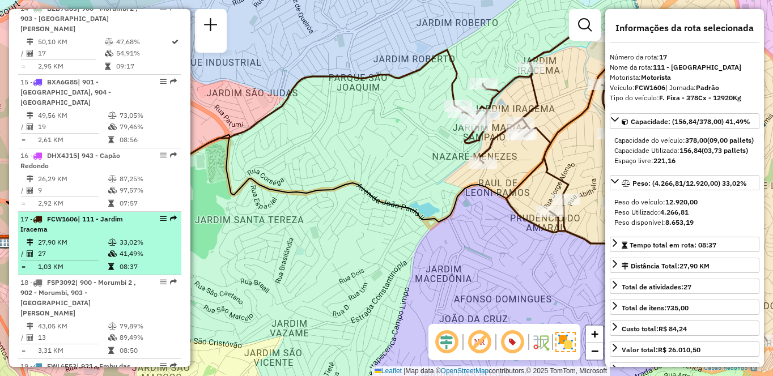
scroll to position [3220, 0]
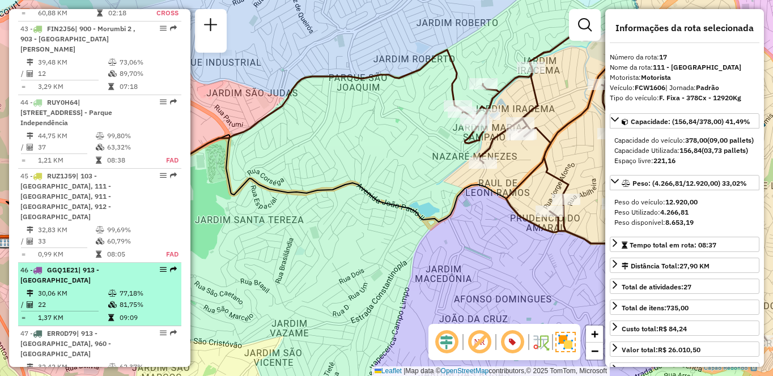
click at [91, 265] on div "46 - GGQ1E21 | 913 - [GEOGRAPHIC_DATA]" at bounding box center [80, 275] width 120 height 20
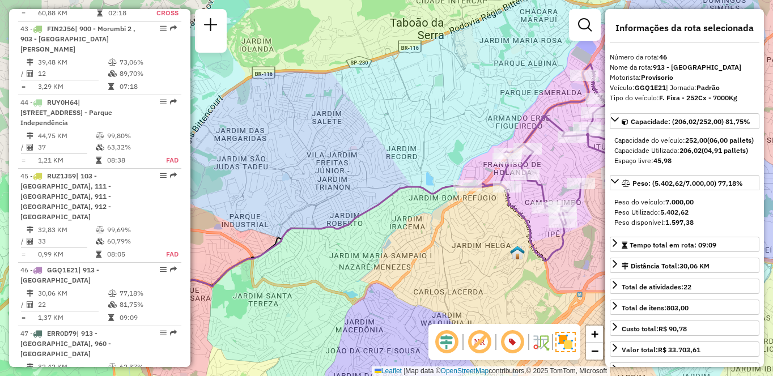
scroll to position [907, 0]
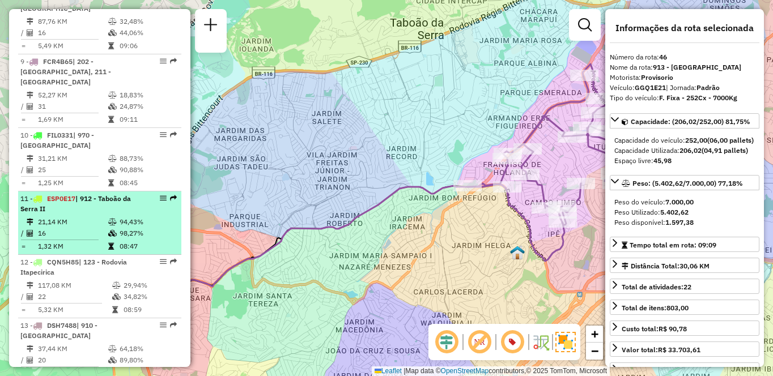
click at [98, 228] on td "16" at bounding box center [72, 233] width 70 height 11
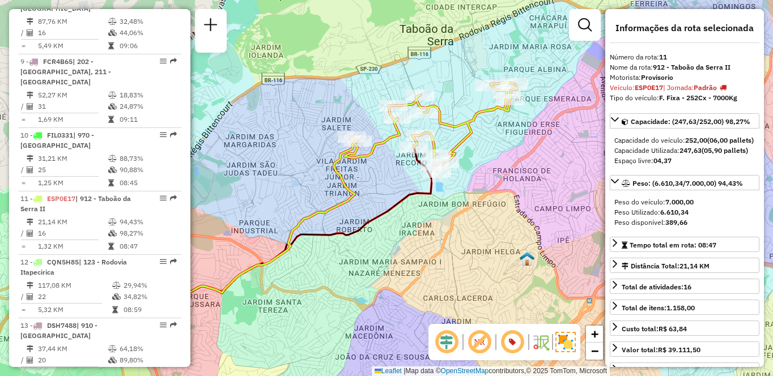
drag, startPoint x: 403, startPoint y: 197, endPoint x: 352, endPoint y: 207, distance: 52.1
click at [354, 206] on div "Janela de atendimento Grade de atendimento Capacidade Transportadoras Veículos …" at bounding box center [386, 188] width 773 height 376
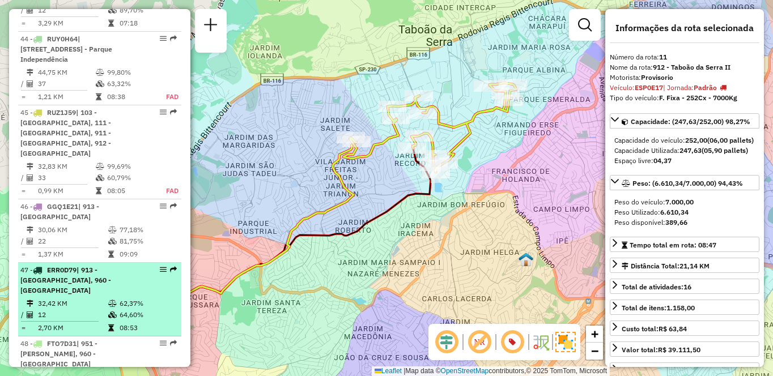
click at [121, 309] on td "64,60%" at bounding box center [147, 314] width 57 height 11
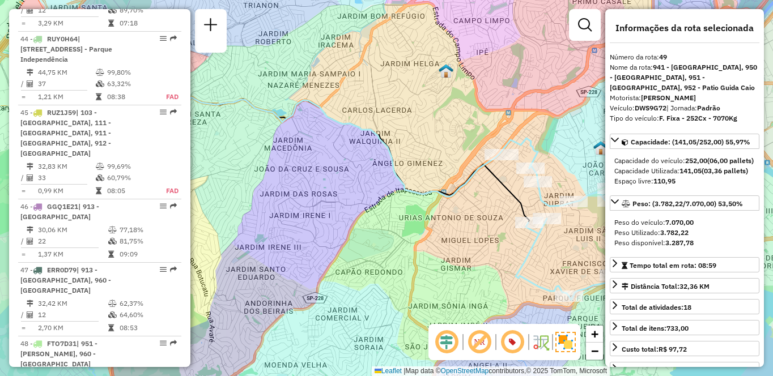
scroll to position [3340, 0]
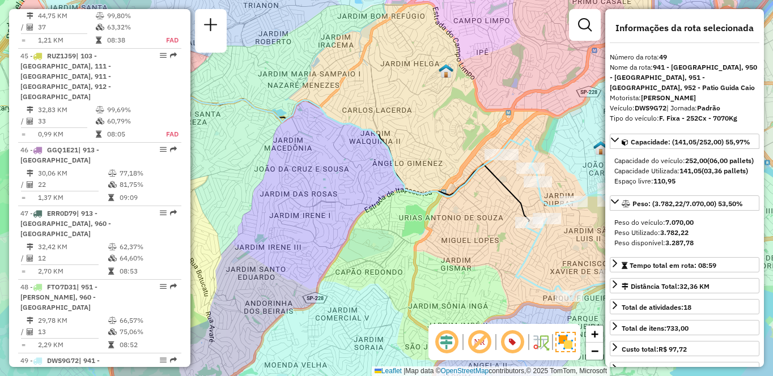
click at [418, 190] on icon at bounding box center [285, 137] width 430 height 120
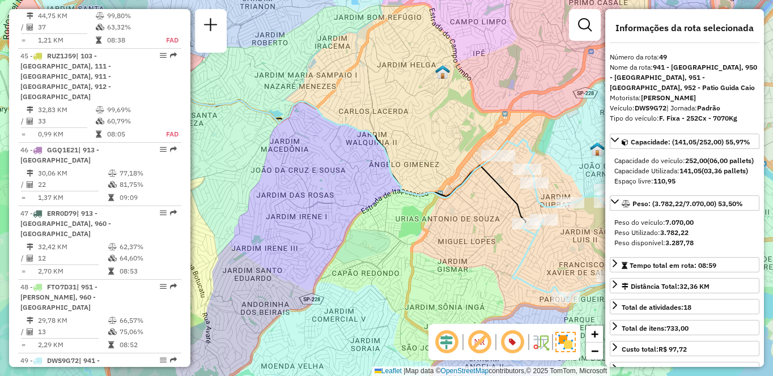
drag, startPoint x: 414, startPoint y: 190, endPoint x: 351, endPoint y: 188, distance: 63.5
click at [351, 188] on icon at bounding box center [281, 138] width 430 height 120
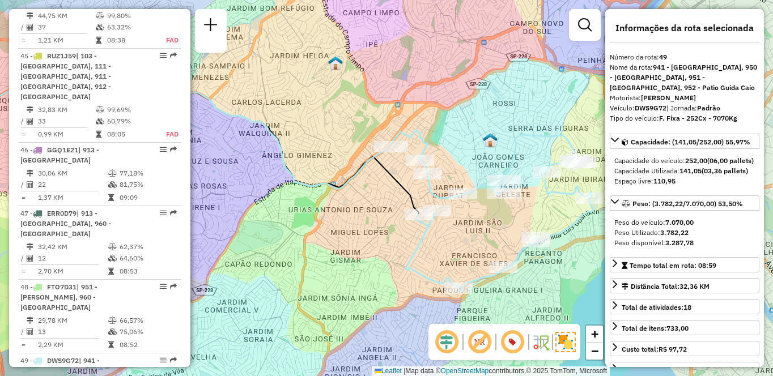
drag, startPoint x: 338, startPoint y: 185, endPoint x: 263, endPoint y: 171, distance: 76.0
click at [277, 175] on icon at bounding box center [174, 129] width 430 height 120
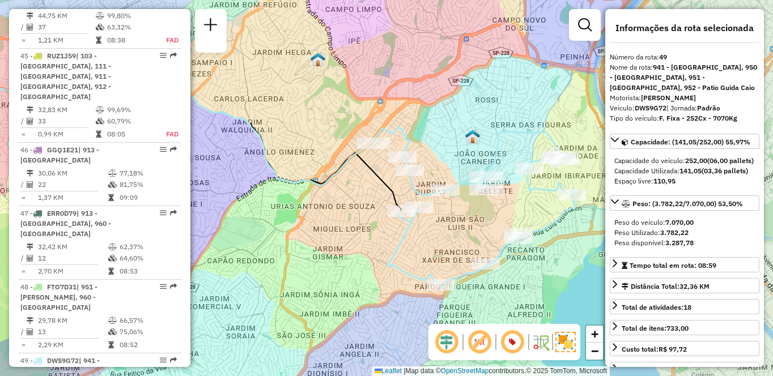
click at [255, 169] on div "Janela de atendimento Grade de atendimento Capacidade Transportadoras Veículos …" at bounding box center [386, 188] width 773 height 376
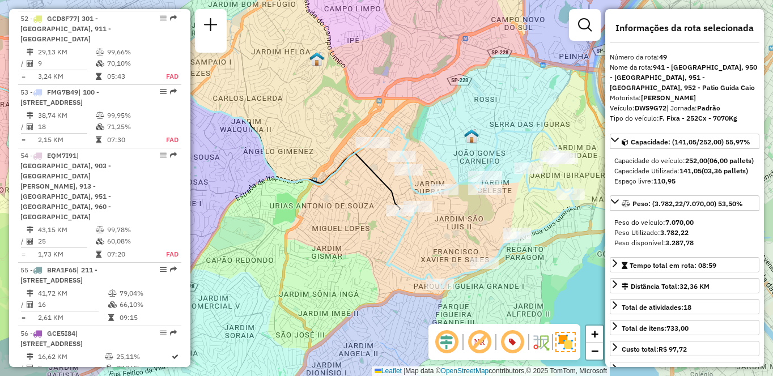
scroll to position [1224, 0]
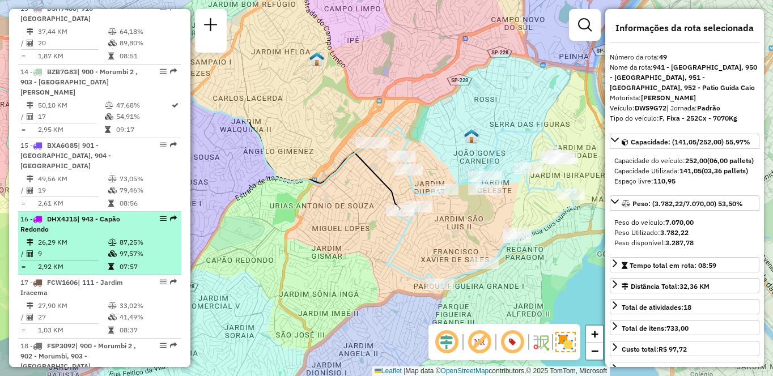
click at [77, 214] on div "16 - DHX4J15 | 943 - Capão Redondo" at bounding box center [80, 224] width 120 height 20
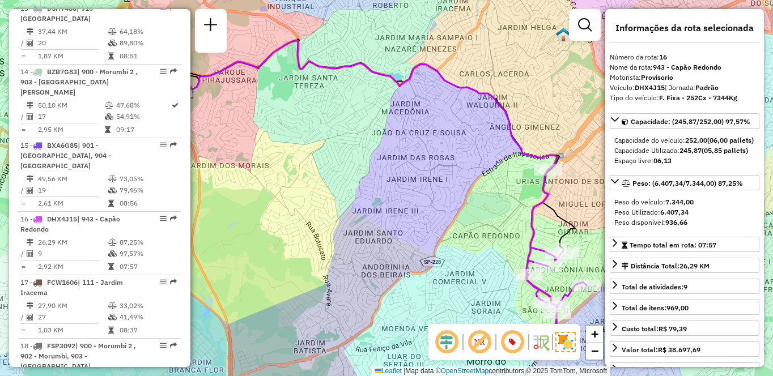
click at [470, 182] on div "Janela de atendimento Grade de atendimento Capacidade Transportadoras Veículos …" at bounding box center [386, 188] width 773 height 376
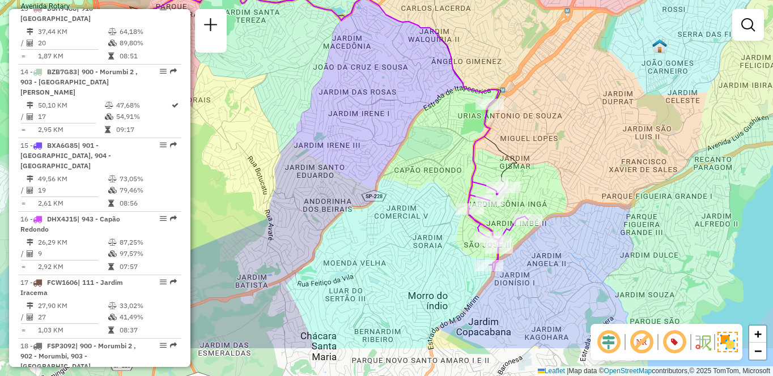
drag, startPoint x: 470, startPoint y: 181, endPoint x: 412, endPoint y: 116, distance: 87.9
click at [412, 116] on div "Janela de atendimento Grade de atendimento Capacidade Transportadoras Veículos …" at bounding box center [386, 188] width 773 height 376
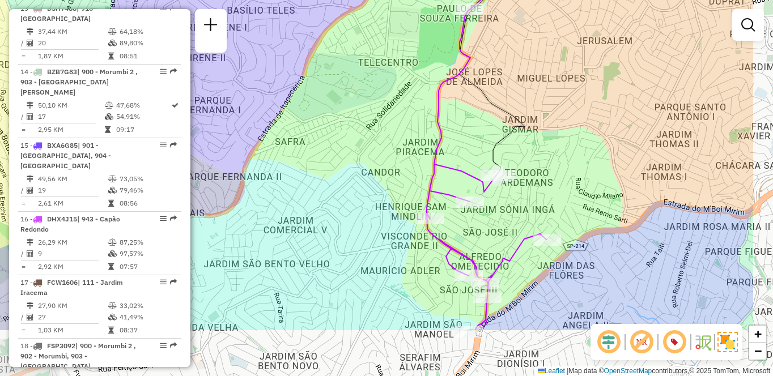
drag, startPoint x: 461, startPoint y: 232, endPoint x: 354, endPoint y: 142, distance: 139.1
click at [354, 142] on div "Janela de atendimento Grade de atendimento Capacidade Transportadoras Veículos …" at bounding box center [386, 188] width 773 height 376
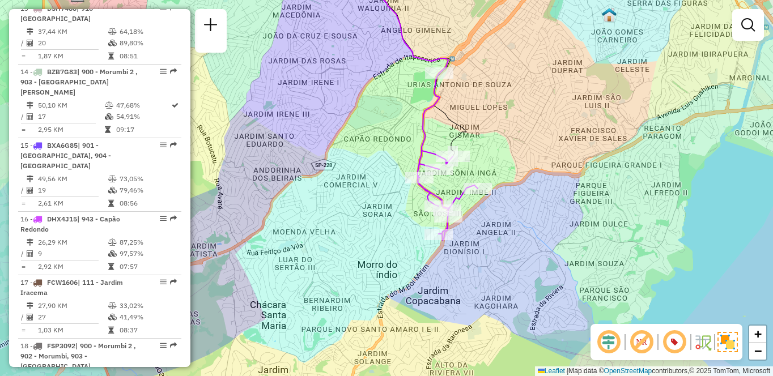
scroll to position [3966, 0]
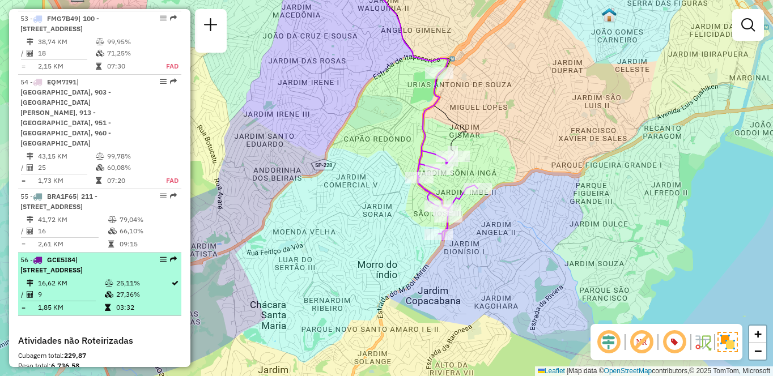
click at [101, 278] on td "16,62 KM" at bounding box center [70, 283] width 67 height 11
select select "**********"
